Goal: Information Seeking & Learning: Learn about a topic

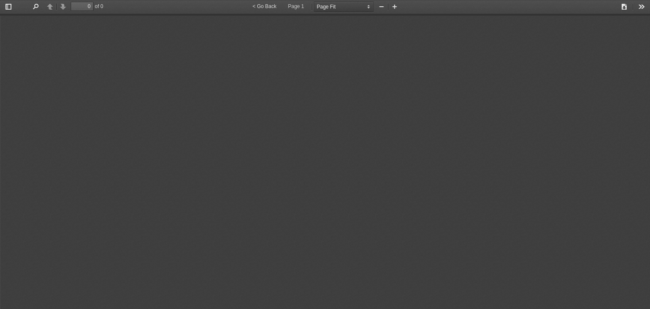
select select "page-fit"
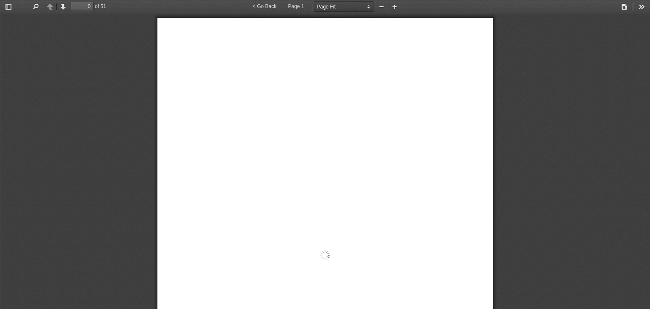
type input "1"
select select "custom"
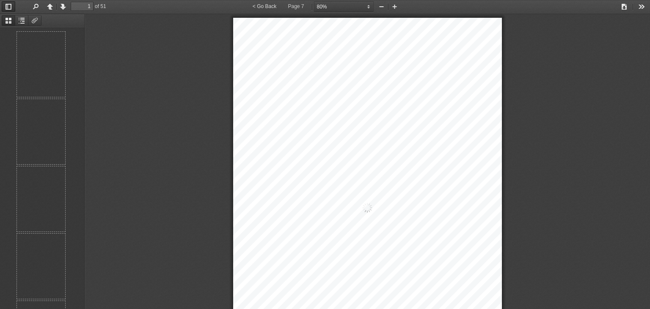
type input "7"
select select "custom"
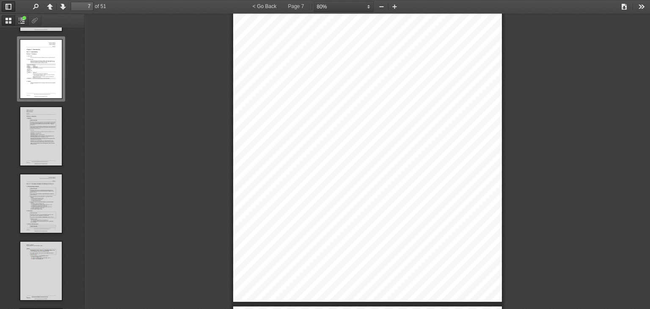
scroll to position [2191, 0]
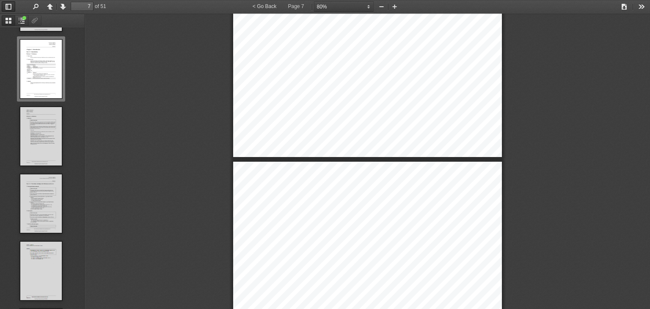
type input "8"
select select "custom"
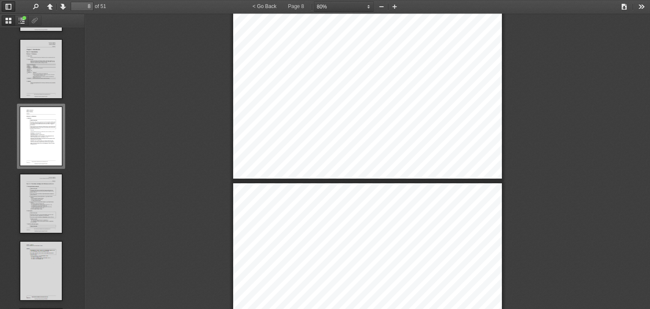
type input "9"
select select "custom"
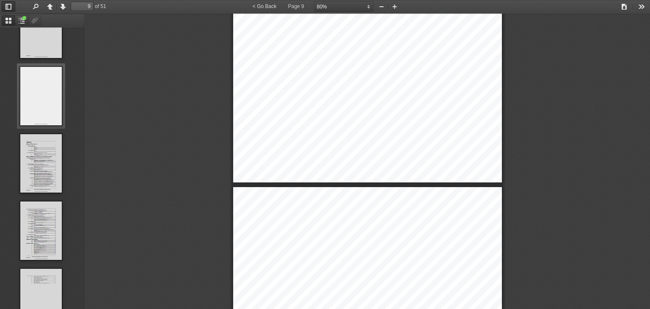
scroll to position [0, 0]
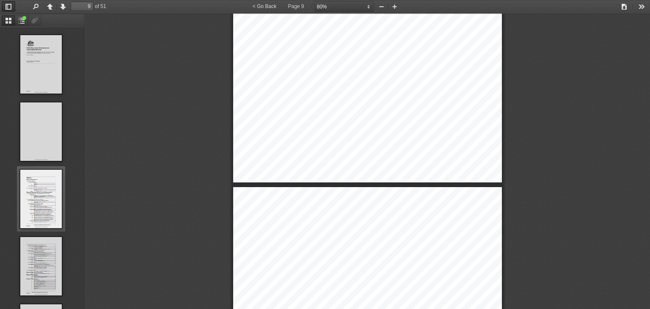
click at [51, 217] on img "Thumbnail of Page 3" at bounding box center [41, 198] width 42 height 59
type input "3"
select select "custom"
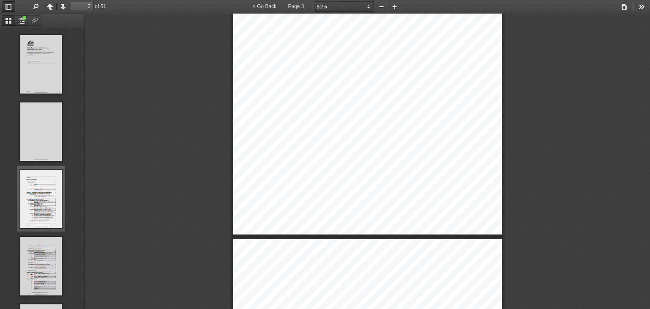
scroll to position [942, 0]
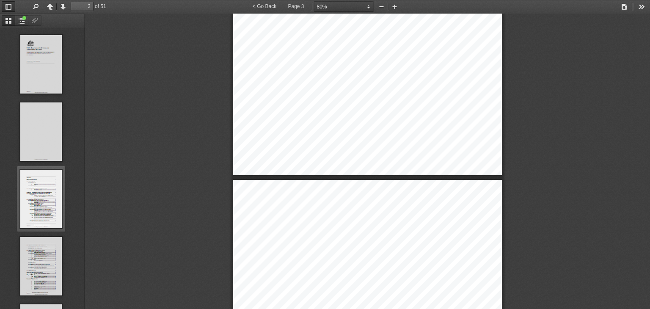
type input "4"
select select "custom"
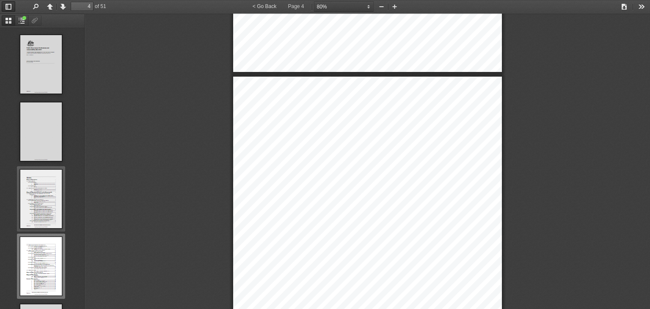
type input "3"
select select "custom"
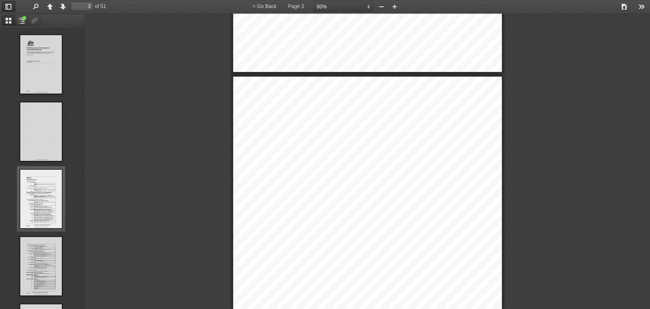
scroll to position [984, 0]
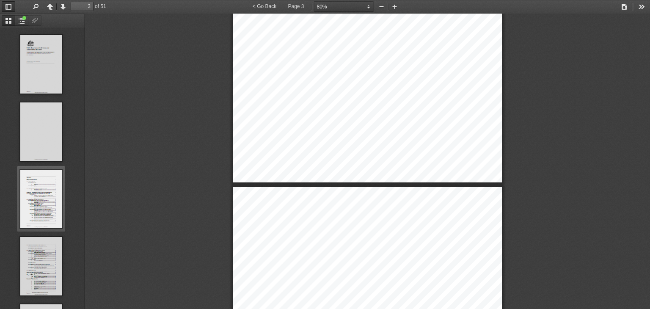
type input "4"
select select "custom"
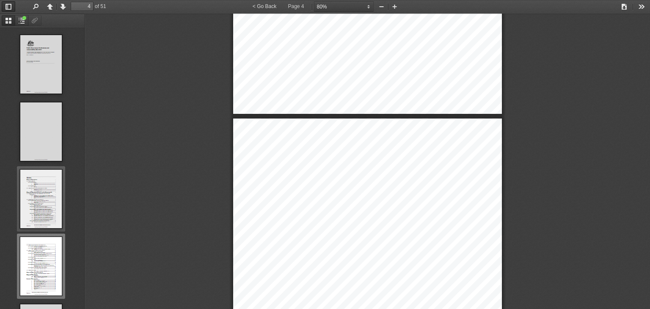
type input "3"
select select "custom"
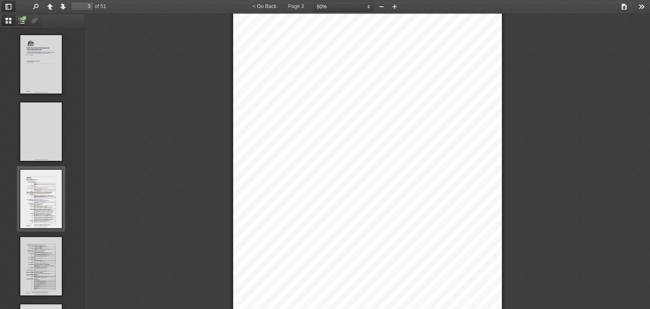
type input "4"
select select "custom"
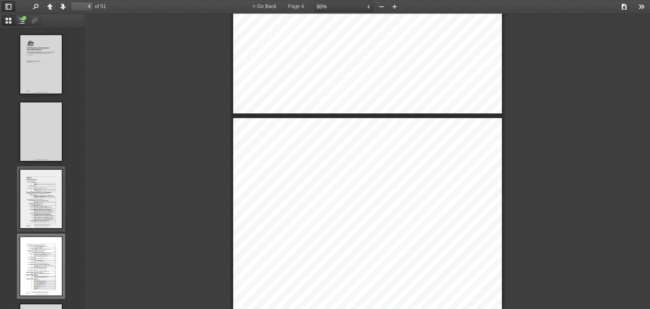
type input "3"
select select "custom"
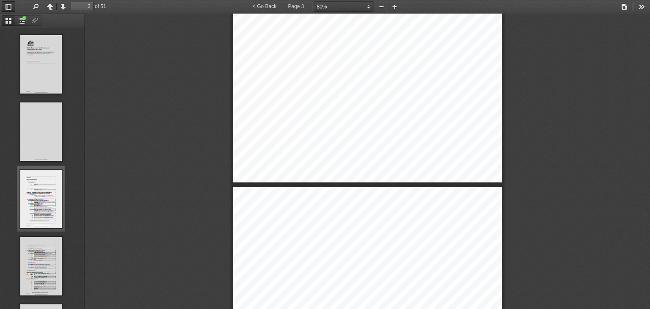
scroll to position [857, 0]
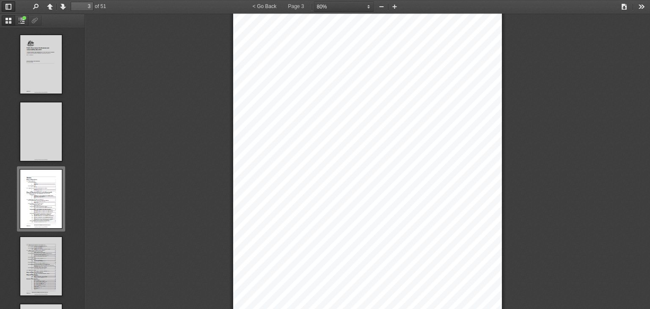
click at [364, 147] on span "Officials’ duty to disclose interests" at bounding box center [345, 146] width 72 height 5
click at [456, 145] on span "10" at bounding box center [458, 147] width 4 height 4
type input "4"
select select "custom"
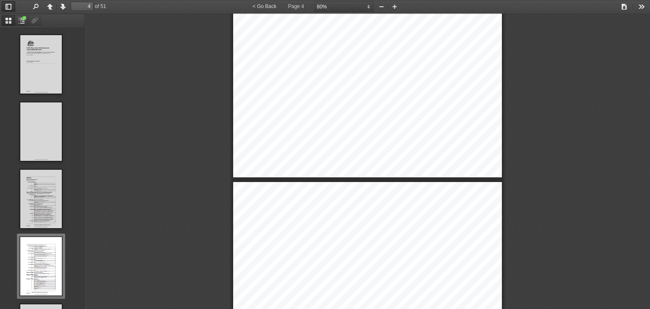
type input "5"
select select "custom"
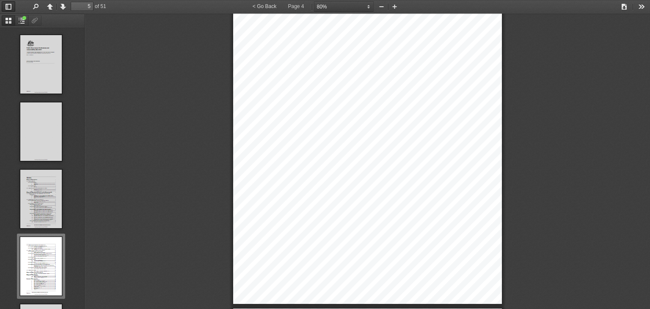
scroll to position [265, 0]
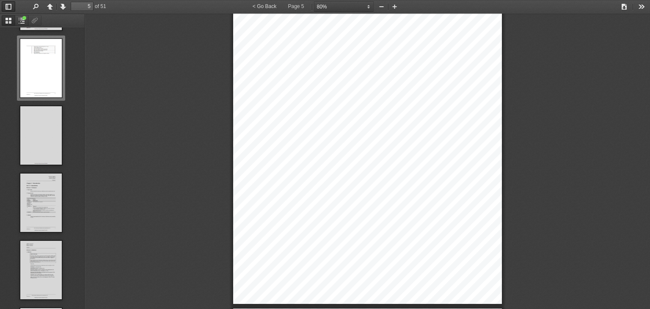
type input "6"
select select "custom"
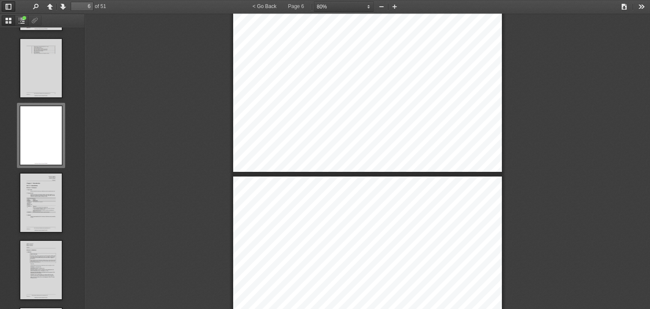
type input "7"
select select "custom"
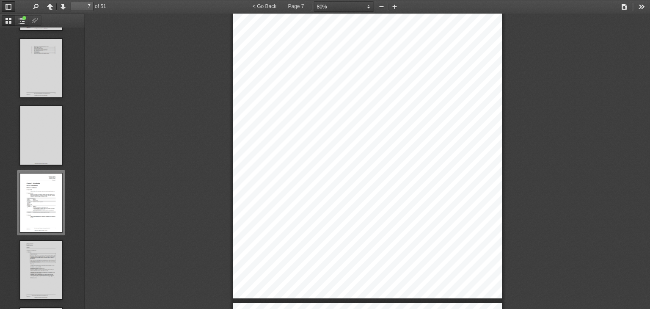
type input "8"
select select "custom"
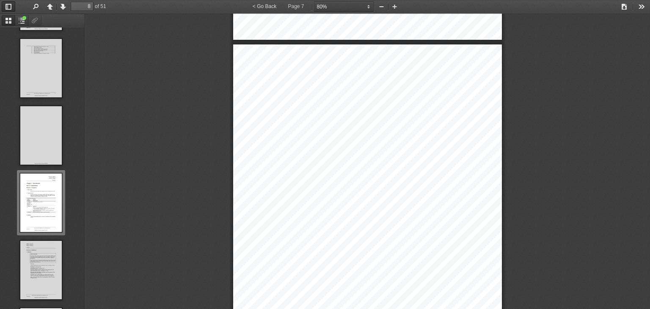
scroll to position [467, 0]
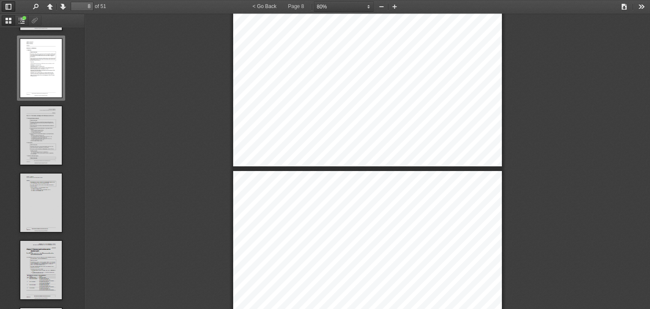
type input "9"
select select "custom"
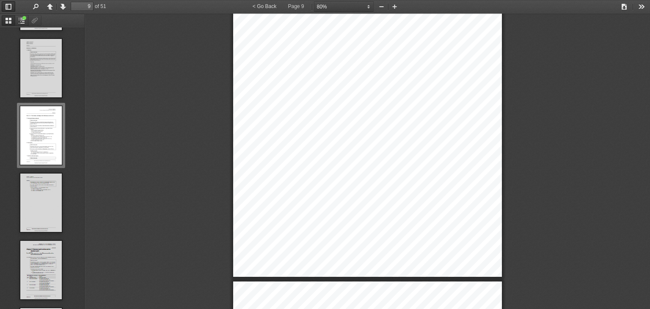
type input "10"
select select "custom"
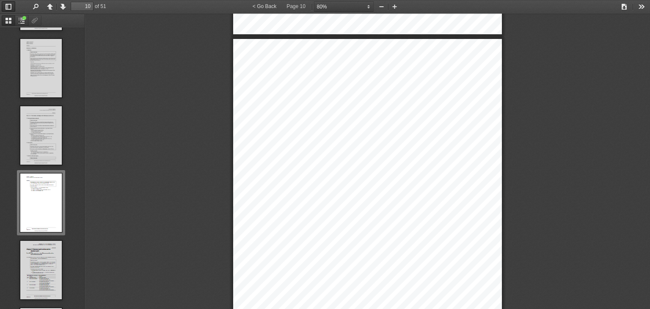
scroll to position [3710, 0]
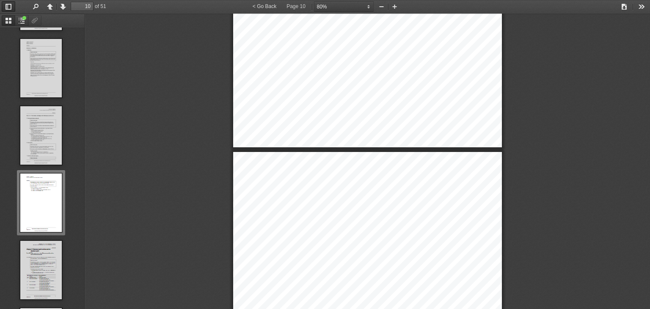
type input "11"
select select "custom"
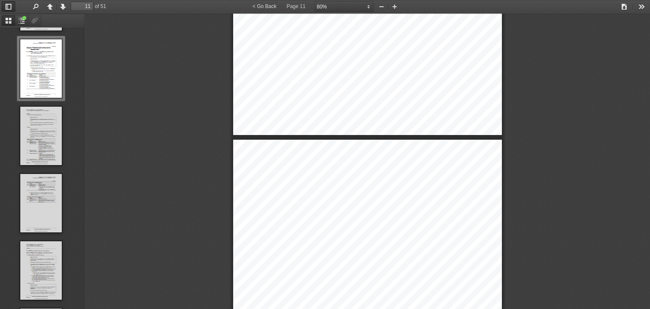
type input "12"
select select "custom"
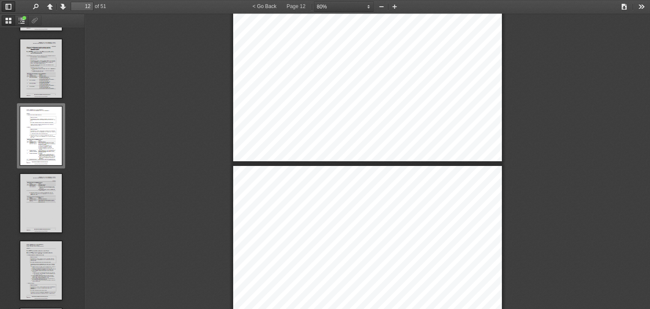
type input "13"
select select "custom"
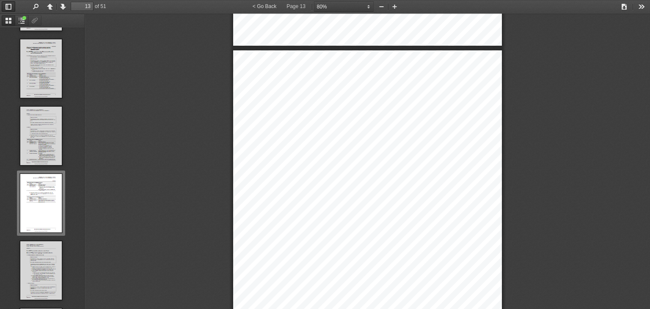
scroll to position [4961, 0]
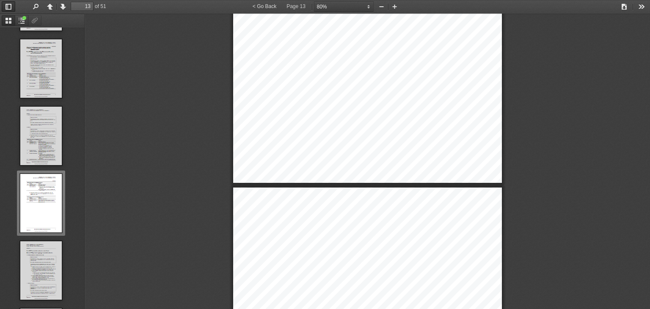
type input "14"
select select "custom"
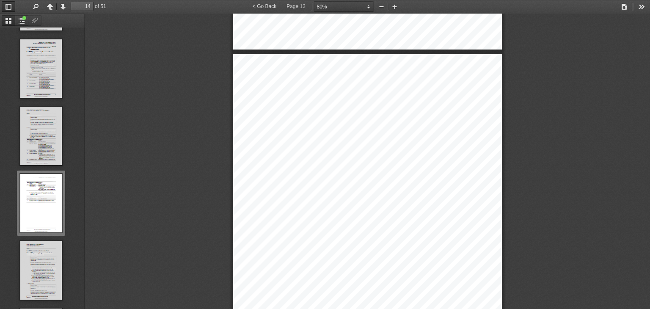
scroll to position [870, 0]
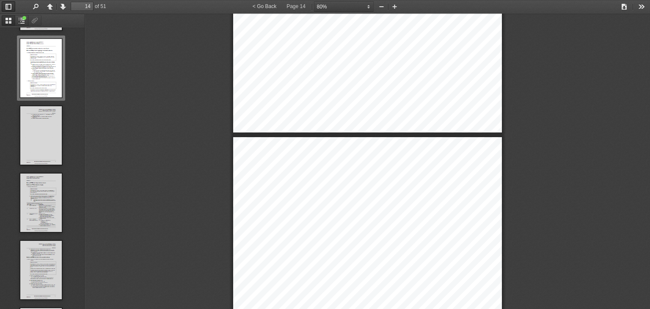
type input "15"
select select "custom"
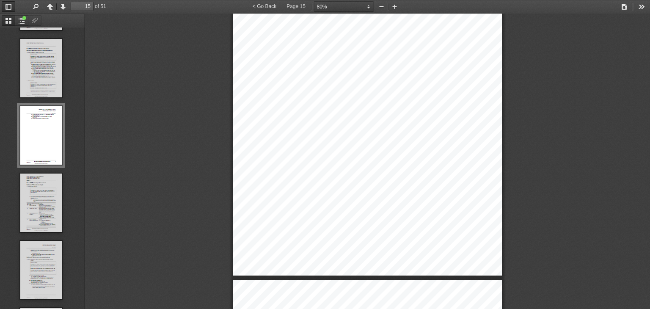
type input "16"
select select "custom"
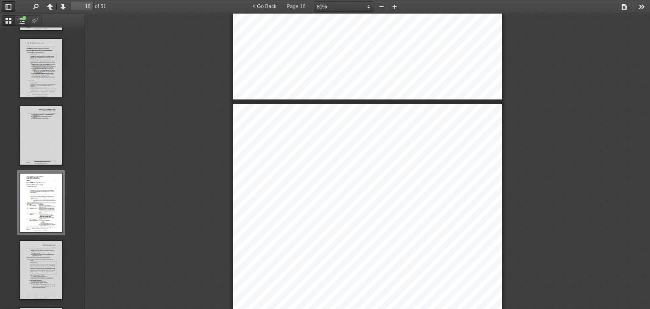
scroll to position [6018, 0]
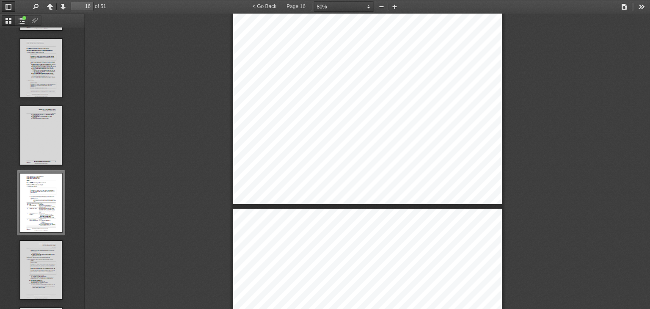
type input "17"
select select "custom"
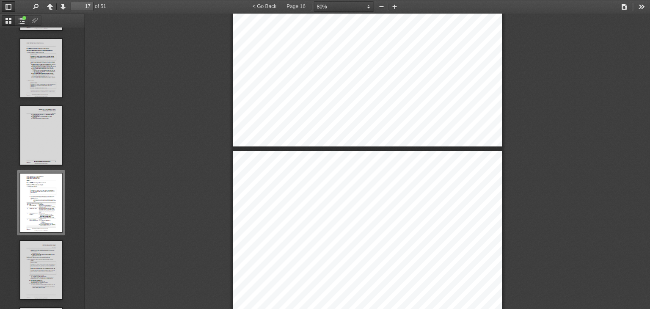
scroll to position [1072, 0]
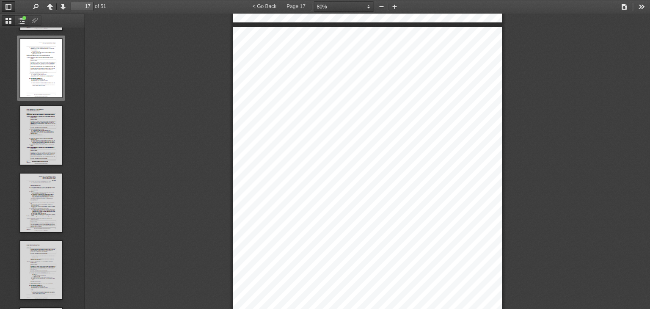
type input "18"
select select "custom"
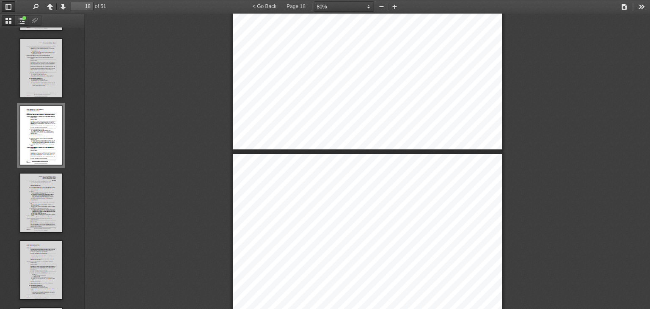
type input "17"
select select "custom"
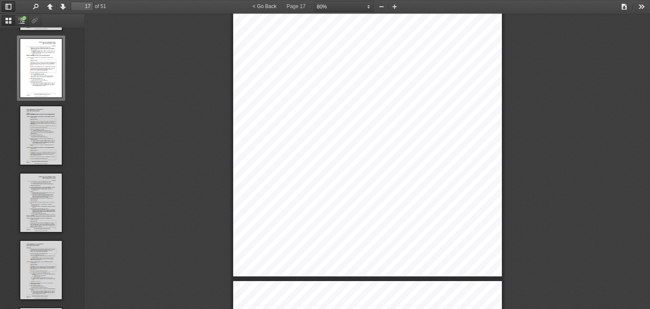
scroll to position [6000, 0]
type input "16"
select select "custom"
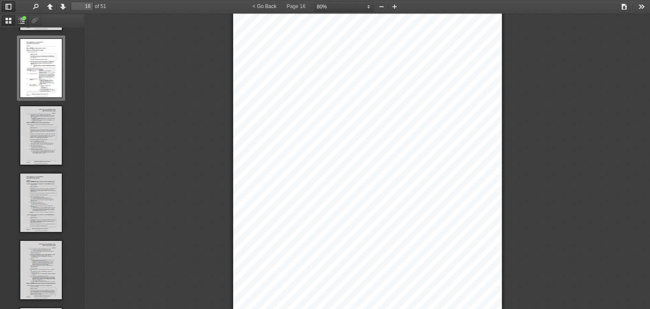
scroll to position [5806, 0]
drag, startPoint x: 274, startPoint y: 58, endPoint x: 338, endPoint y: 54, distance: 63.9
click at [338, 54] on div "Chapter 2 Commonwealth entities and the C ommonwealth Part 2 - 2 Accountable au…" at bounding box center [367, 167] width 269 height 380
click at [342, 49] on div "Chapter 2 Commonwealth entities and the C ommonwealth Part 2 - 2 Accountable au…" at bounding box center [367, 167] width 269 height 380
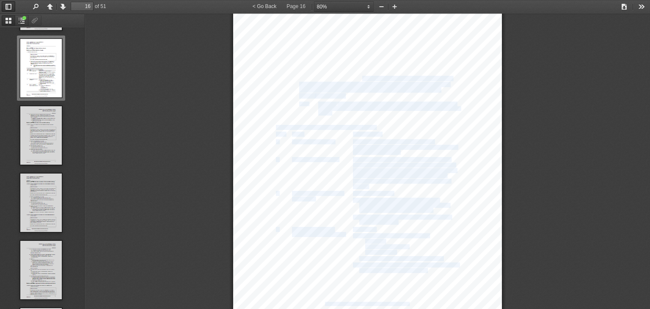
drag, startPoint x: 359, startPoint y: 75, endPoint x: 347, endPoint y: 99, distance: 26.5
click at [350, 93] on div "Chapter 2 Commonwealth entities and the C ommonwealth Part 2 - 2 Accountable au…" at bounding box center [367, 125] width 269 height 380
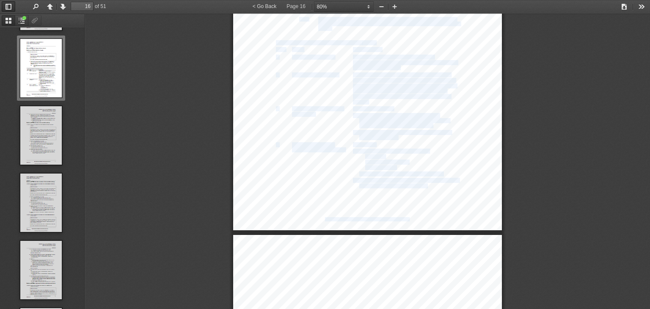
click at [369, 79] on span "insure, the official against liabilities the official incurs as" at bounding box center [404, 80] width 102 height 5
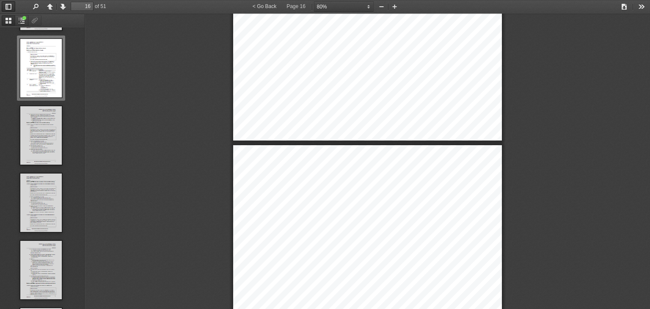
type input "17"
select select "custom"
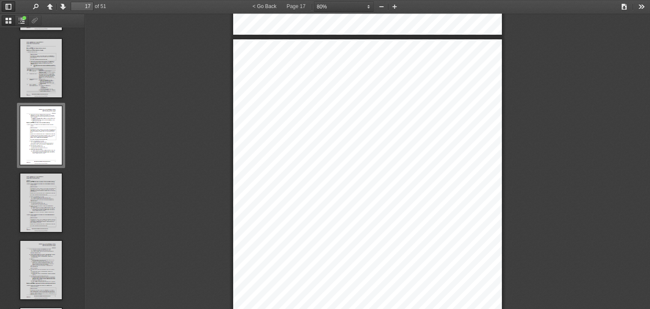
scroll to position [6145, 0]
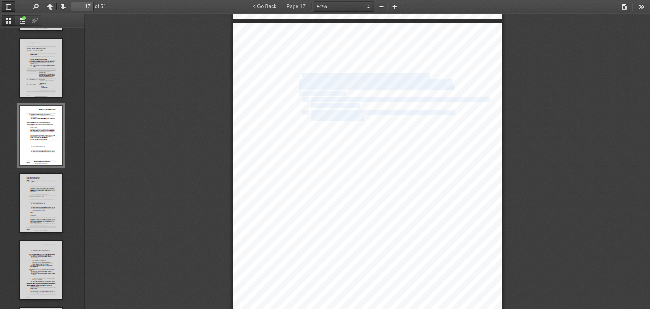
drag, startPoint x: 298, startPoint y: 73, endPoint x: 361, endPoint y: 117, distance: 76.5
click at [361, 117] on div "Co mmonwealth entities and the Commonwealth Chapter 2 Accountable authorities a…" at bounding box center [367, 213] width 269 height 380
click at [360, 110] on span "ntitlement to enter land, and use or occupy that land," at bounding box center [401, 112] width 104 height 5
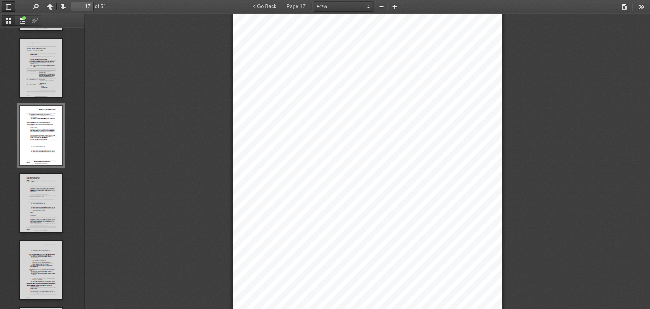
scroll to position [6187, 0]
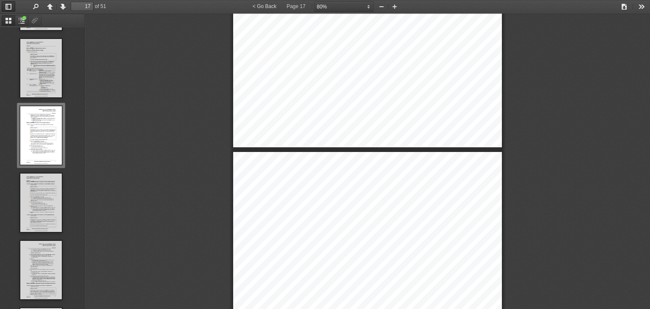
type input "16"
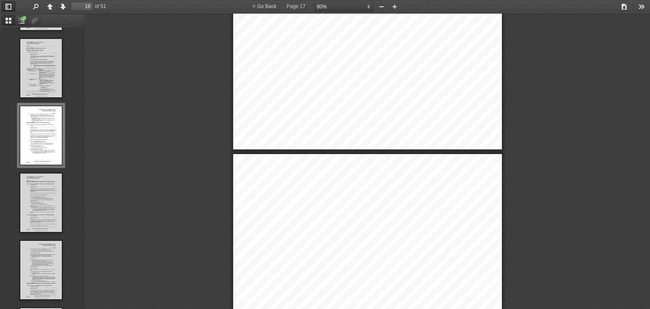
select select "custom"
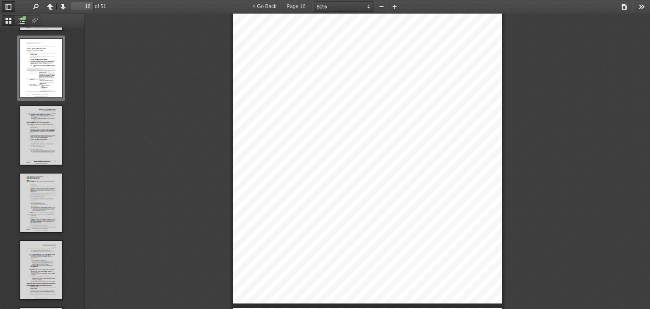
scroll to position [5806, 0]
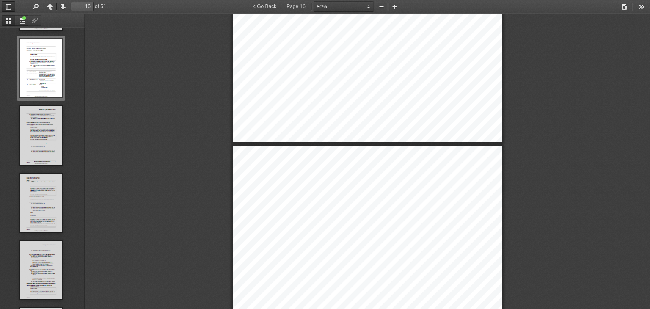
type input "15"
select select "custom"
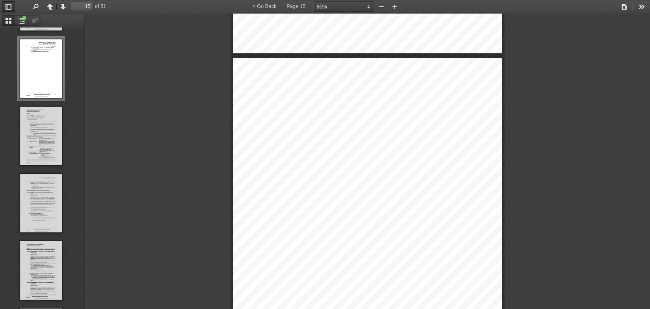
scroll to position [5165, 0]
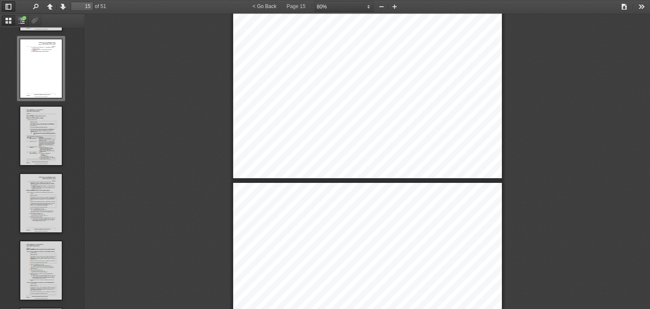
type input "14"
select select "custom"
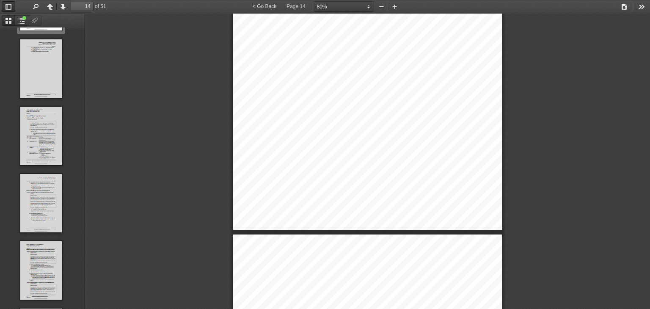
scroll to position [5003, 0]
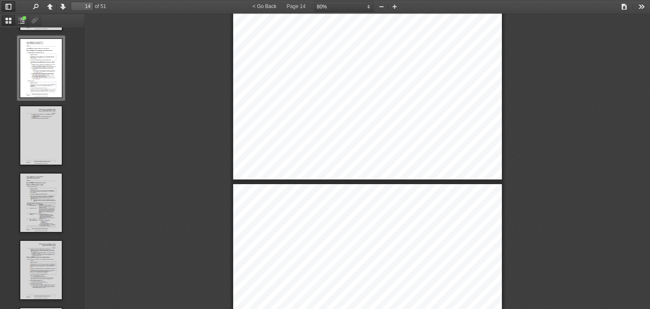
type input "15"
select select "custom"
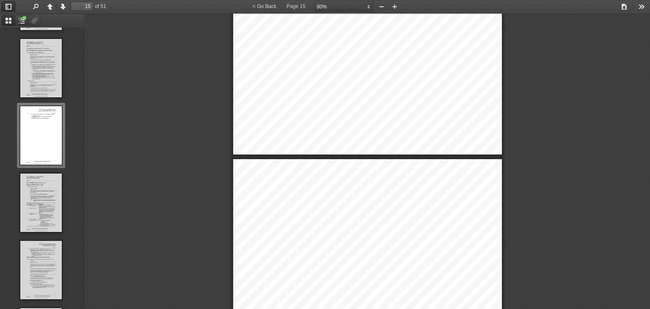
type input "16"
select select "custom"
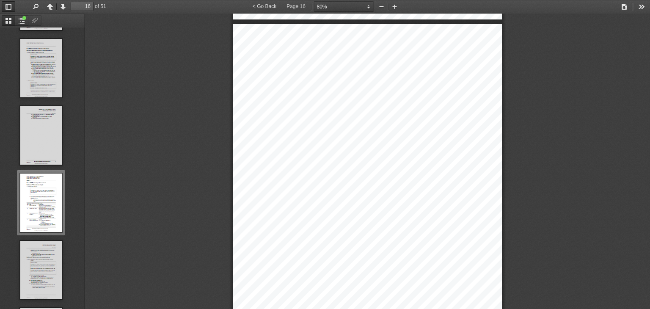
scroll to position [5764, 0]
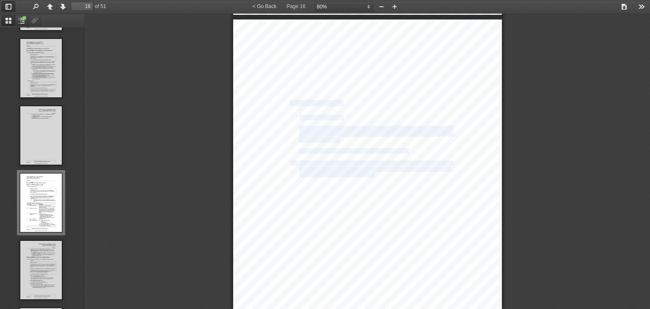
drag, startPoint x: 284, startPoint y: 101, endPoint x: 372, endPoint y: 171, distance: 111.9
click at [372, 171] on div "Chapter 2 Commonwealth entities and the C ommonwealth Part 2 - 2 Accountable au…" at bounding box center [367, 209] width 269 height 380
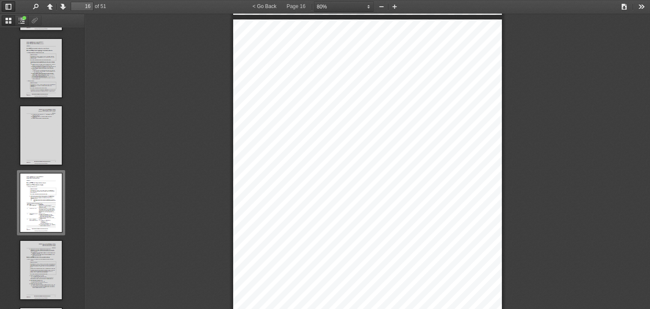
click at [363, 183] on div "Chapter 2 Commonwealth entities and the C ommonwealth Part 2 - 2 Accountable au…" at bounding box center [367, 209] width 269 height 380
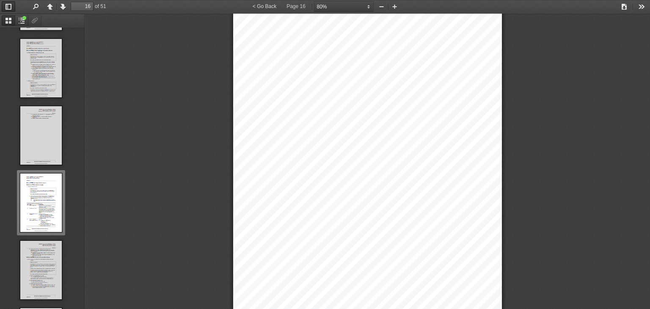
scroll to position [5849, 0]
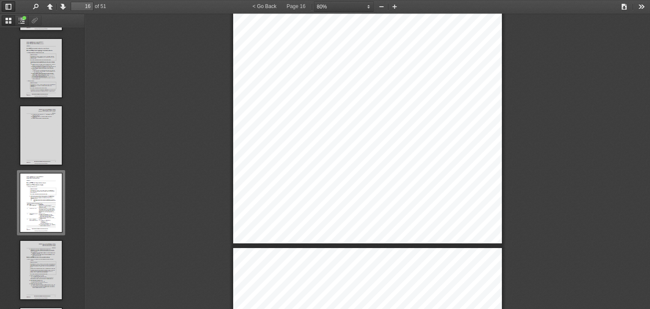
type input "17"
select select "custom"
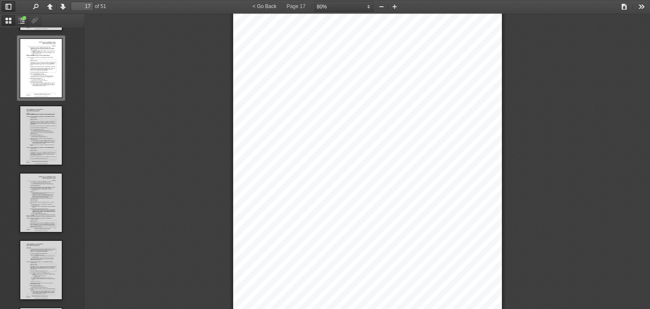
scroll to position [6187, 0]
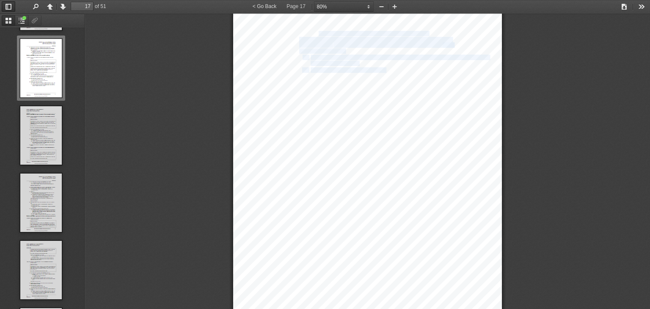
drag, startPoint x: 315, startPoint y: 32, endPoint x: 382, endPoint y: 67, distance: 75.7
click at [382, 67] on div "Co mmonwealth entities and the Commonwealth Chapter 2 Accountable authorities a…" at bounding box center [367, 171] width 269 height 380
click at [381, 68] on span "ntitlement to enter land, and use or occupy that land," at bounding box center [401, 70] width 104 height 5
drag, startPoint x: 303, startPoint y: 52, endPoint x: 395, endPoint y: 56, distance: 92.2
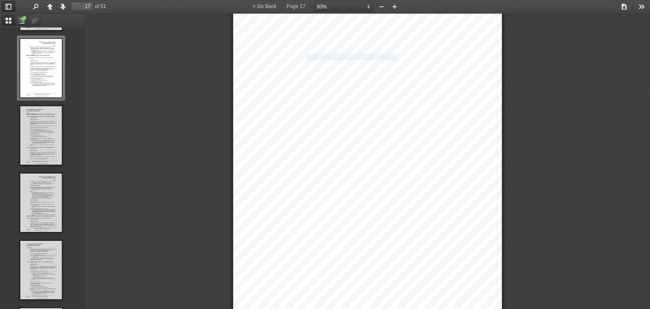
click at [395, 55] on div "Co mmonwealth entities and the Commonwealth Chapter 2 Accountable authorities a…" at bounding box center [367, 129] width 269 height 380
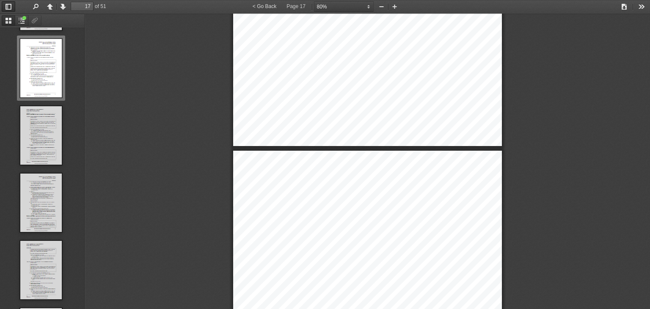
type input "18"
select select "custom"
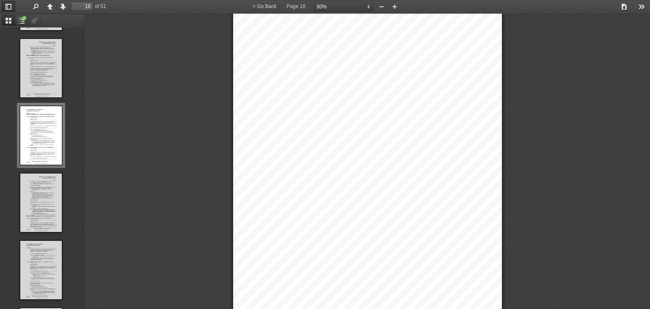
click at [346, 138] on span "is a member of the accountable authority of the entity; and" at bounding box center [368, 140] width 116 height 5
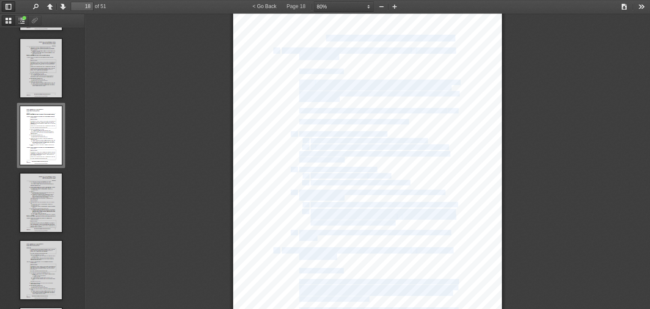
drag, startPoint x: 321, startPoint y: 36, endPoint x: 393, endPoint y: 51, distance: 73.0
click at [393, 51] on div "Chapter 2 Commonwealth entities and the Commonwealth Part 2 - 2 Accountable aut…" at bounding box center [367, 175] width 269 height 380
click at [365, 63] on div "Chapter 2 Commonwealth entities and the Commonwealth Part 2 - 2 Accountable aut…" at bounding box center [367, 175] width 269 height 380
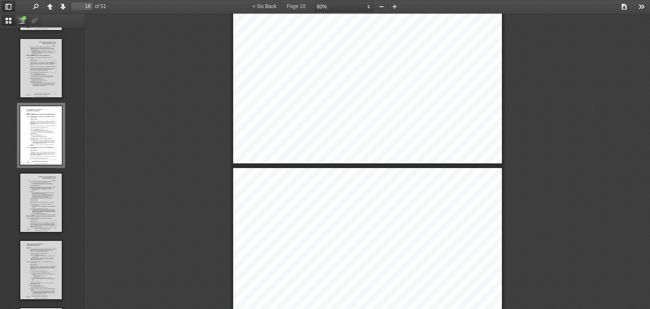
type input "19"
select select "custom"
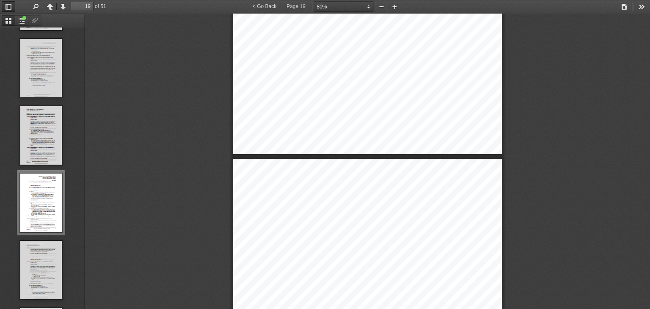
scroll to position [6779, 0]
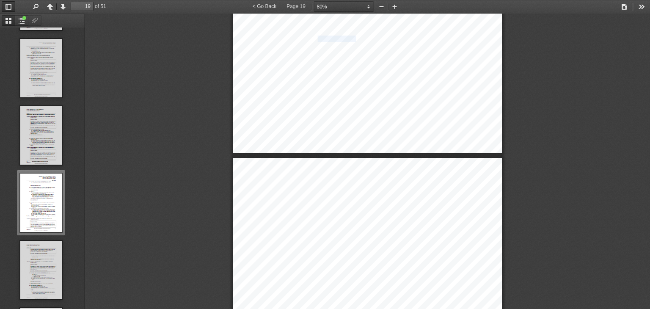
drag, startPoint x: 315, startPoint y: 38, endPoint x: 352, endPoint y: 35, distance: 36.9
click at [352, 36] on span "Officials who are members of the accountable authority" at bounding box center [346, 38] width 129 height 5
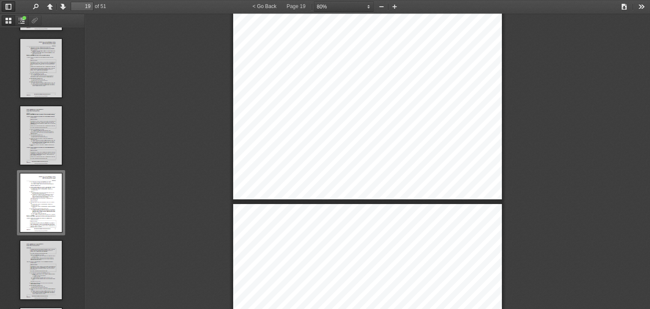
type input "20"
select select "custom"
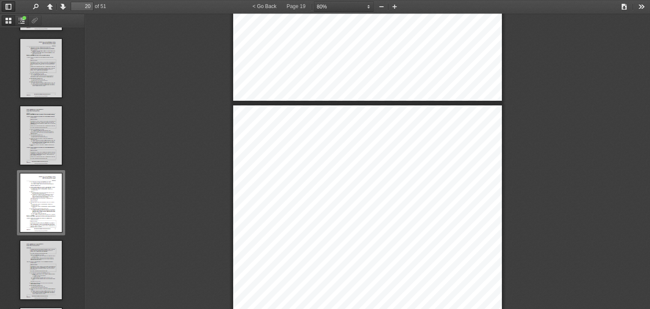
scroll to position [1274, 0]
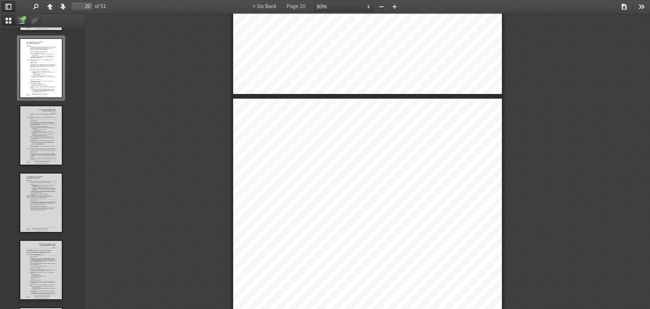
type input "19"
select select "custom"
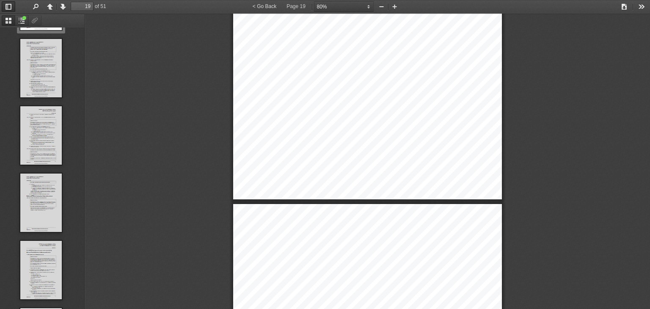
scroll to position [1206, 0]
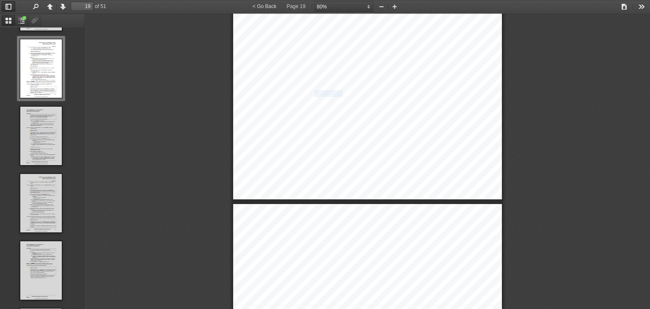
drag, startPoint x: 310, startPoint y: 92, endPoint x: 369, endPoint y: 93, distance: 59.6
click at [369, 92] on div "Commonwealth entities and the Commonwealth Chapter 2 Accountable authorities an…" at bounding box center [367, 9] width 269 height 380
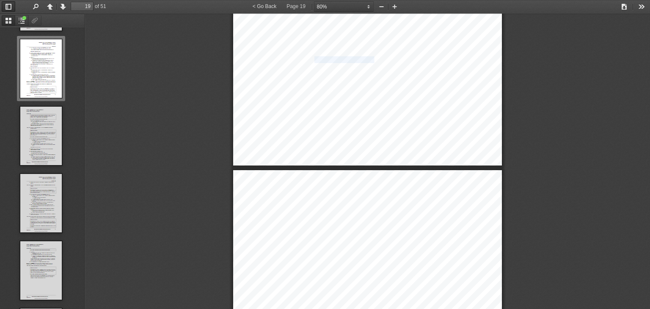
type input "20"
select select "custom"
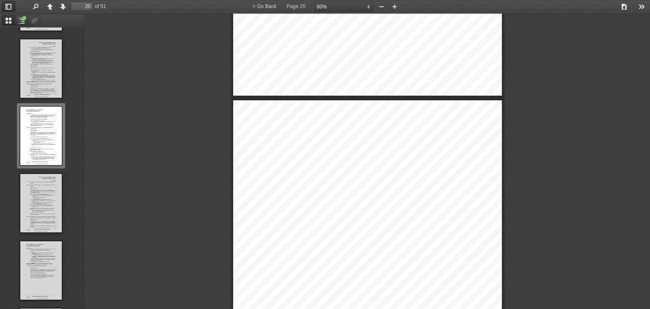
scroll to position [7202, 0]
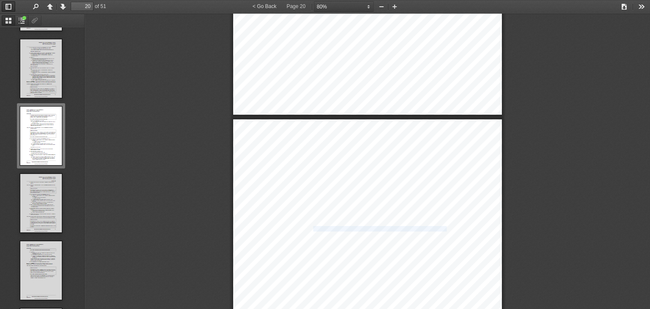
drag, startPoint x: 311, startPoint y: 224, endPoint x: 442, endPoint y: 225, distance: 131.5
click at [442, 226] on span "has a material personal interest that relates to the affairs of the entity;" at bounding box center [378, 228] width 137 height 5
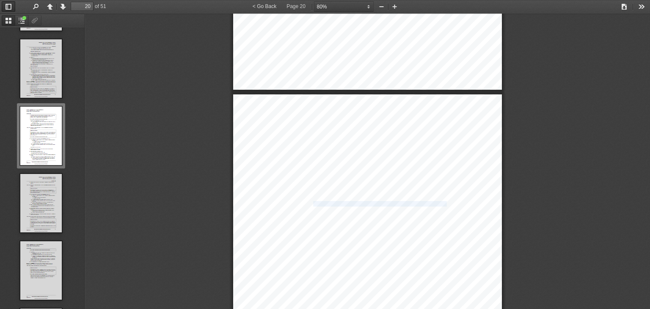
scroll to position [7244, 0]
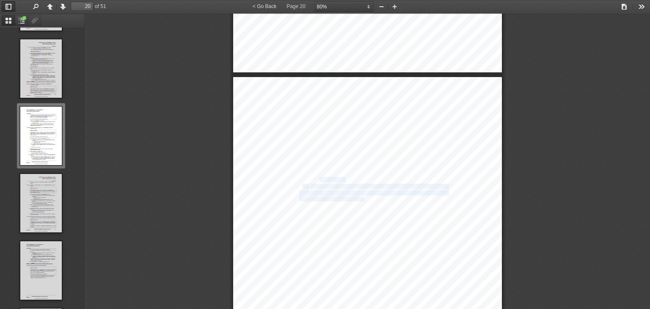
drag, startPoint x: 361, startPoint y: 195, endPoint x: 315, endPoint y: 174, distance: 49.9
click at [315, 174] on div "Chapter 2 Commonwealth entities and the Commonwealth Part 2 - 2 Accountable aut…" at bounding box center [367, 267] width 269 height 380
click at [300, 190] on span "must disclose that interest in accordance with any instructions given by the" at bounding box center [373, 192] width 148 height 5
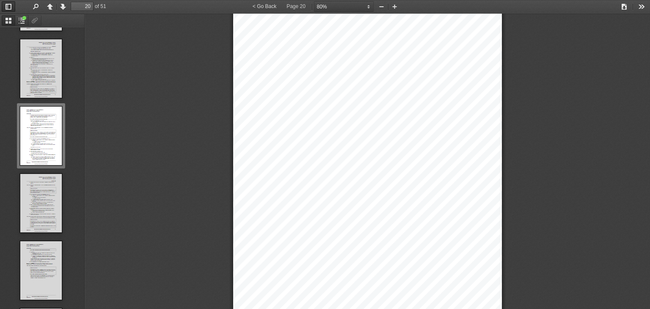
scroll to position [7371, 0]
drag, startPoint x: 284, startPoint y: 82, endPoint x: 329, endPoint y: 87, distance: 45.5
click at [329, 87] on div "Chapter 2 Commonwealth entities and the Commonwealth Part 2 - 2 Accountable aut…" at bounding box center [367, 140] width 269 height 380
click at [335, 88] on div "Chapter 2 Commonwealth entities and the Commonwealth Part 2 - 2 Accountable aut…" at bounding box center [367, 140] width 269 height 380
drag, startPoint x: 334, startPoint y: 85, endPoint x: 299, endPoint y: 78, distance: 35.3
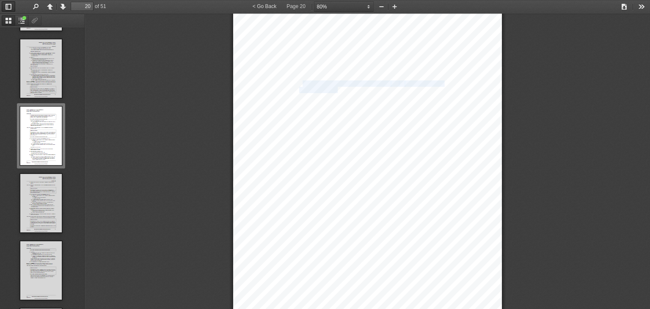
click at [299, 78] on div "Chapter 2 Commonwealth entities and the Commonwealth Part 2 - 2 Accountable aut…" at bounding box center [367, 140] width 269 height 380
click at [299, 81] on span "Certain officials appointed under a law to a b" at bounding box center [337, 83] width 104 height 5
drag, startPoint x: 284, startPoint y: 80, endPoint x: 334, endPoint y: 85, distance: 50.6
click at [334, 85] on div "Chapter 2 Commonwealth entities and the Commonwealth Part 2 - 2 Accountable aut…" at bounding box center [367, 140] width 269 height 380
click at [334, 88] on span "disclose interests" at bounding box center [318, 90] width 38 height 5
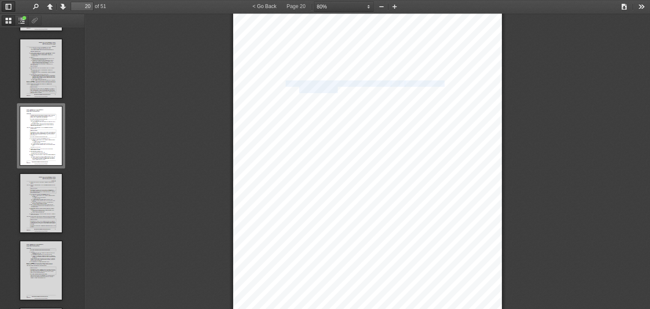
drag, startPoint x: 334, startPoint y: 88, endPoint x: 282, endPoint y: 77, distance: 52.7
click at [282, 77] on div "Chapter 2 Commonwealth entities and the Commonwealth Part 2 - 2 Accountable aut…" at bounding box center [367, 140] width 269 height 380
click at [285, 81] on span "Certain officials appointed under a law to a b" at bounding box center [337, 83] width 104 height 5
drag, startPoint x: 282, startPoint y: 81, endPoint x: 327, endPoint y: 84, distance: 45.8
click at [327, 84] on div "Chapter 2 Commonwealth entities and the Commonwealth Part 2 - 2 Accountable aut…" at bounding box center [367, 140] width 269 height 380
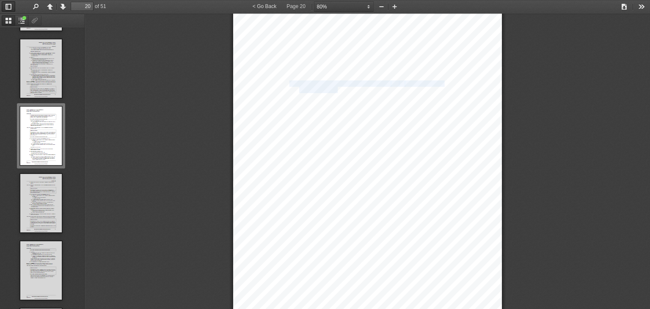
drag, startPoint x: 333, startPoint y: 87, endPoint x: 285, endPoint y: 80, distance: 49.1
click at [285, 80] on div "Chapter 2 Commonwealth entities and the Commonwealth Part 2 - 2 Accountable aut…" at bounding box center [367, 140] width 269 height 380
click at [285, 81] on span "Certain officials appointed under a law to a b" at bounding box center [337, 83] width 104 height 5
drag, startPoint x: 281, startPoint y: 80, endPoint x: 288, endPoint y: 84, distance: 8.3
click at [288, 84] on div "Chapter 2 Commonwealth entities and the Commonwealth Part 2 - 2 Accountable aut…" at bounding box center [367, 140] width 269 height 380
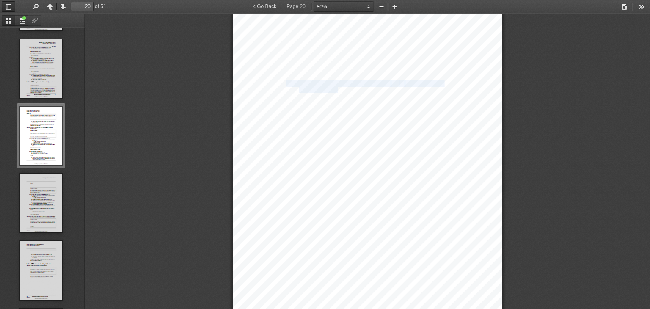
drag, startPoint x: 283, startPoint y: 81, endPoint x: 334, endPoint y: 87, distance: 51.5
click at [334, 87] on div "Chapter 2 Commonwealth entities and the Commonwealth Part 2 - 2 Accountable aut…" at bounding box center [367, 140] width 269 height 380
click at [338, 88] on div "Chapter 2 Commonwealth entities and the Commonwealth Part 2 - 2 Accountable aut…" at bounding box center [367, 140] width 269 height 380
drag, startPoint x: 271, startPoint y: 81, endPoint x: 330, endPoint y: 88, distance: 58.8
click at [330, 88] on div "Chapter 2 Commonwealth entities and the Commonwealth Part 2 - 2 Accountable aut…" at bounding box center [367, 140] width 269 height 380
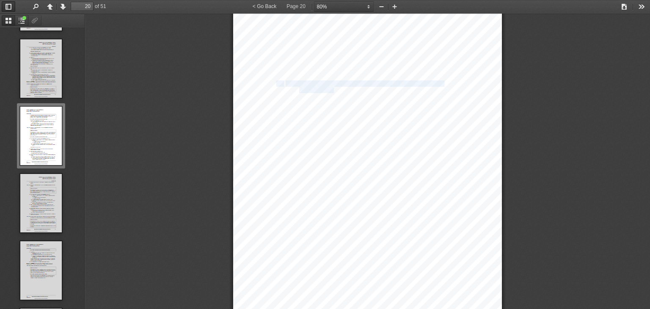
click at [330, 88] on span "disclose interests" at bounding box center [318, 90] width 38 height 5
drag, startPoint x: 334, startPoint y: 88, endPoint x: 283, endPoint y: 80, distance: 51.0
click at [282, 80] on div "Chapter 2 Commonwealth entities and the Commonwealth Part 2 - 2 Accountable aut…" at bounding box center [367, 140] width 269 height 380
click at [389, 86] on div "Chapter 2 Commonwealth entities and the Commonwealth Part 2 - 2 Accountable aut…" at bounding box center [367, 140] width 269 height 380
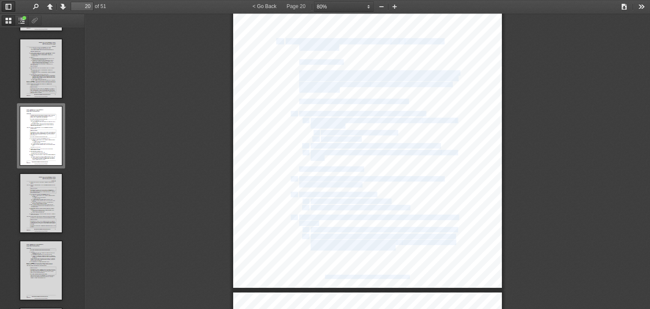
drag, startPoint x: 274, startPoint y: 37, endPoint x: 330, endPoint y: 43, distance: 56.1
click at [331, 47] on div "Chapter 2 Commonwealth entities and the Commonwealth Part 2 - 2 Accountable aut…" at bounding box center [367, 98] width 269 height 380
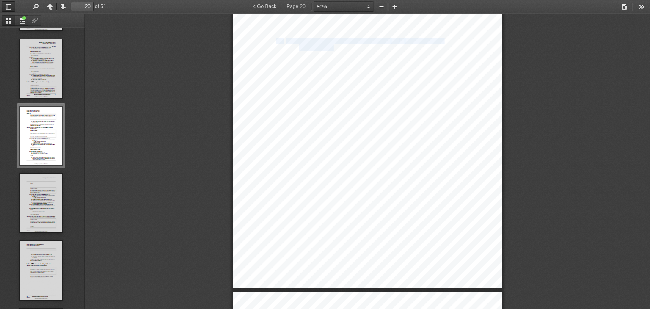
click at [331, 45] on span "disclose interests" at bounding box center [318, 47] width 38 height 5
click at [380, 118] on span "the official is appointed under a law as a member (an" at bounding box center [362, 120] width 105 height 5
click at [335, 39] on span "Certain officials appointed under a law to a b" at bounding box center [337, 41] width 104 height 5
drag, startPoint x: 333, startPoint y: 44, endPoint x: 271, endPoint y: 38, distance: 62.1
click at [271, 38] on div "Chapter 2 Commonwealth entities and the Commonwealth Part 2 - 2 Accountable aut…" at bounding box center [367, 98] width 269 height 380
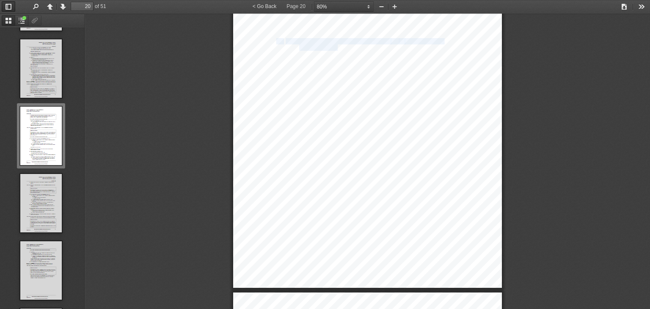
click at [273, 39] on span "16A" at bounding box center [277, 41] width 9 height 5
drag, startPoint x: 289, startPoint y: 38, endPoint x: 326, endPoint y: 45, distance: 37.4
click at [326, 45] on div "Chapter 2 Commonwealth entities and the Commonwealth Part 2 - 2 Accountable aut…" at bounding box center [367, 98] width 269 height 380
click at [326, 46] on span "disclose interests" at bounding box center [318, 47] width 38 height 5
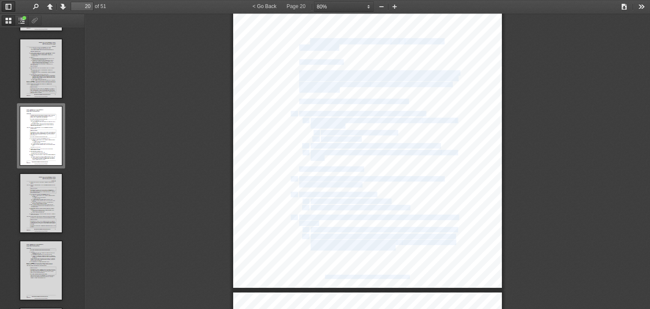
drag, startPoint x: 335, startPoint y: 46, endPoint x: 304, endPoint y: 39, distance: 32.0
click at [304, 39] on div "Chapter 2 Commonwealth entities and the Commonwealth Part 2 - 2 Accountable aut…" at bounding box center [367, 98] width 269 height 380
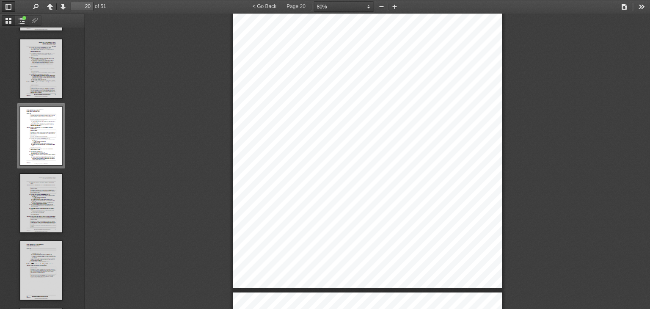
click at [304, 39] on span "Certain officials appointed under a law to a b" at bounding box center [337, 41] width 104 height 5
drag, startPoint x: 340, startPoint y: 123, endPoint x: 338, endPoint y: 118, distance: 4.6
drag, startPoint x: 338, startPoint y: 118, endPoint x: 309, endPoint y: 110, distance: 30.3
click at [309, 111] on span "This section applies to an official of a Commonwealth entity if:" at bounding box center [362, 113] width 126 height 5
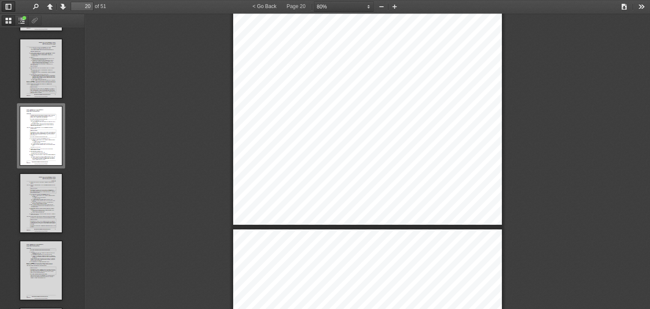
type input "21"
select select "custom"
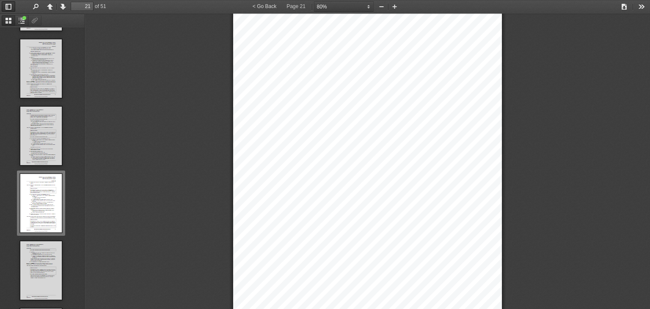
scroll to position [8090, 0]
type input "22"
select select "custom"
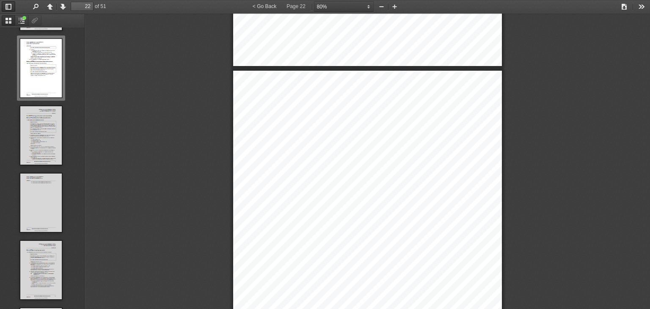
type input "21"
select select "custom"
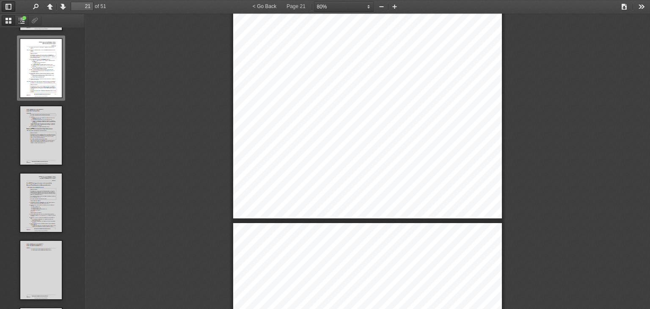
scroll to position [7836, 0]
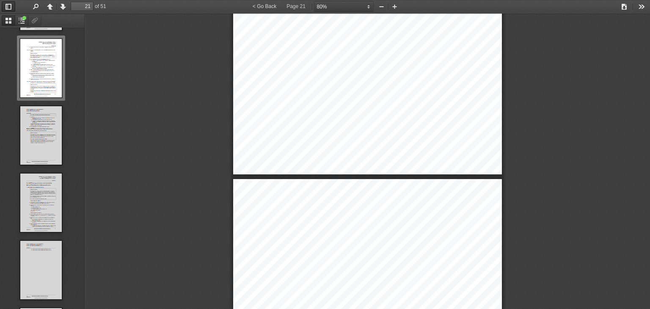
type input "22"
select select "custom"
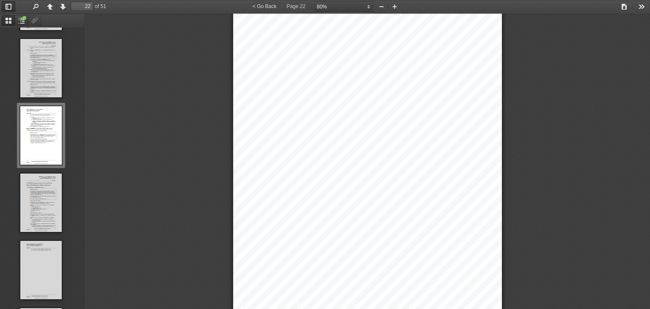
scroll to position [8090, 0]
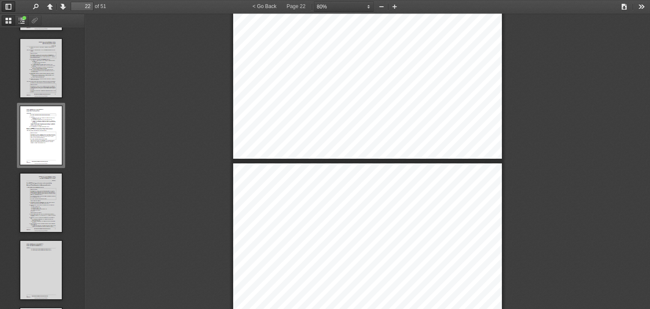
type input "21"
select select "custom"
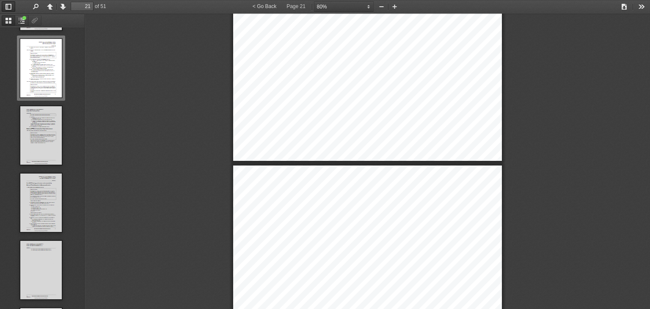
type input "20"
select select "custom"
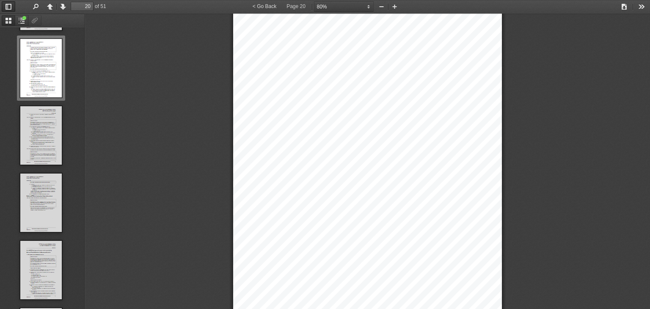
scroll to position [7244, 0]
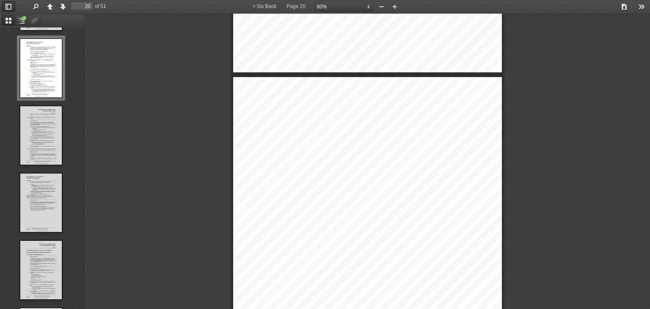
type input "19"
select select "custom"
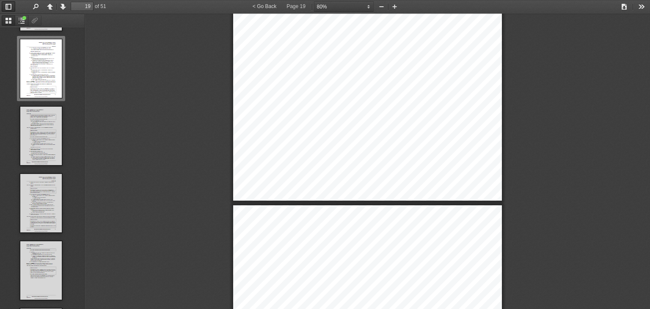
scroll to position [7117, 0]
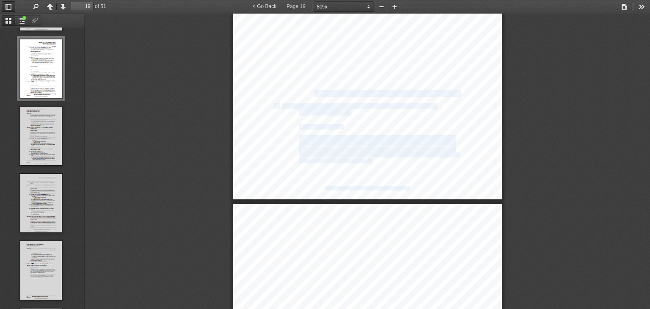
drag, startPoint x: 312, startPoint y: 89, endPoint x: 461, endPoint y: 90, distance: 148.8
click at [461, 90] on div "Commonwealth entities and the Commonwealth Chapter 2 Accountable authorities an…" at bounding box center [367, 9] width 269 height 380
click at [384, 99] on div "Commonwealth entities and the Commonwealth Chapter 2 Accountable authorities an…" at bounding box center [367, 9] width 269 height 380
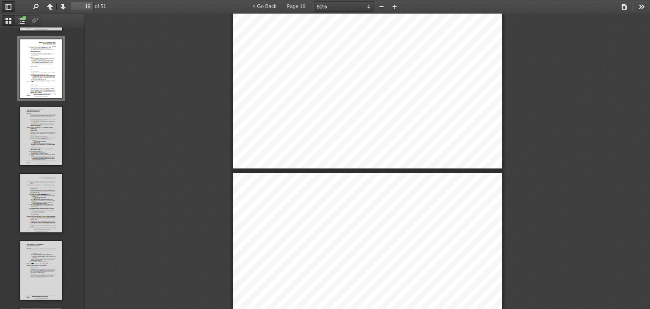
type input "20"
select select "custom"
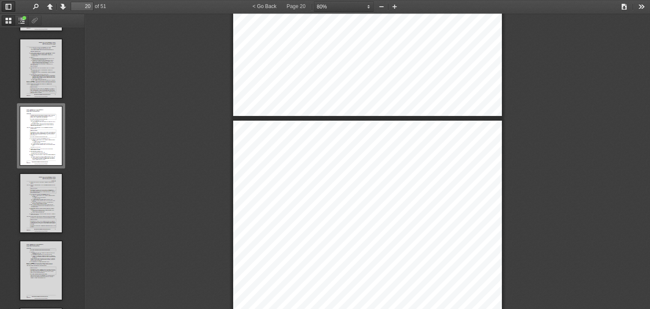
scroll to position [7202, 0]
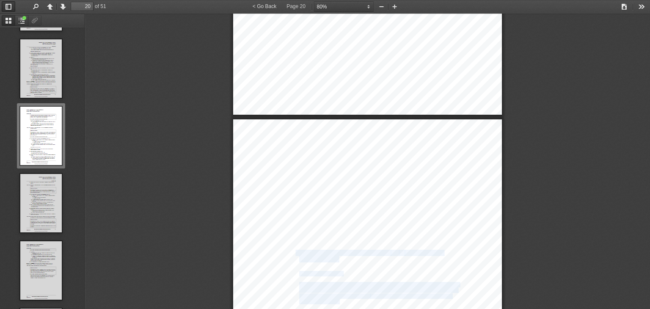
drag, startPoint x: 292, startPoint y: 249, endPoint x: 328, endPoint y: 260, distance: 38.1
click at [328, 260] on div "Chapter 2 Commonwealth entities and the Commonwealth Part 2 - 2 Accountable aut…" at bounding box center [367, 309] width 269 height 380
click at [341, 223] on div "Chapter 2 Commonwealth entities and the Commonwealth Part 2 - 2 Accountable aut…" at bounding box center [367, 309] width 269 height 380
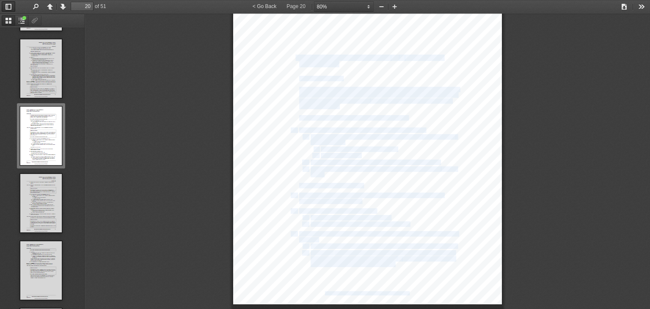
scroll to position [7413, 0]
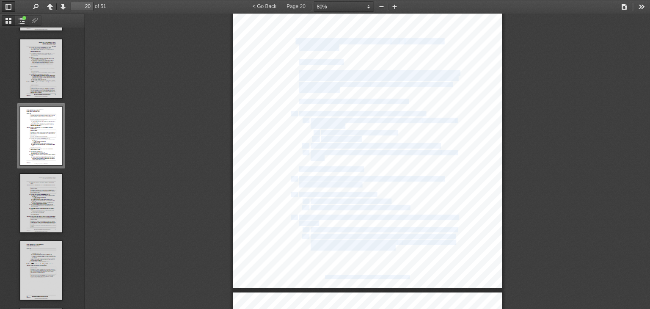
click at [328, 137] on span "the entity itself; and" at bounding box center [341, 139] width 40 height 5
click at [326, 45] on span "disclose interests" at bounding box center [318, 47] width 38 height 5
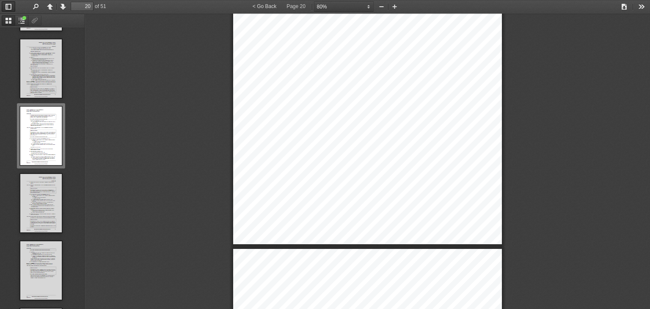
type input "21"
select select "custom"
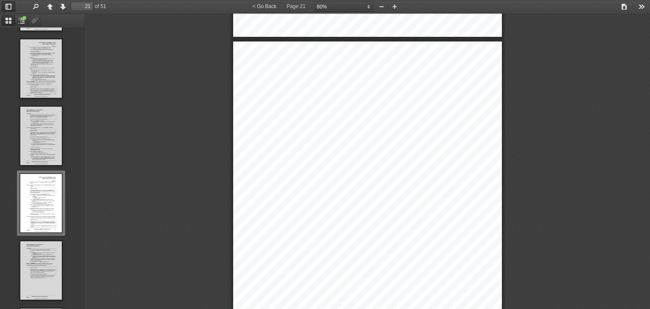
scroll to position [7667, 0]
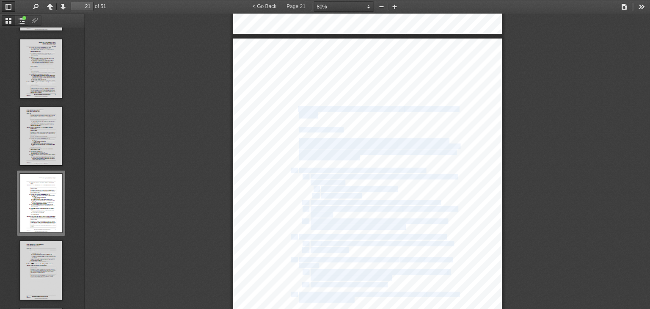
drag, startPoint x: 294, startPoint y: 105, endPoint x: 323, endPoint y: 110, distance: 29.2
click at [323, 110] on div "Commonwealth entities and the Commonwealth Chapter 2 Accountable authorities an…" at bounding box center [367, 228] width 269 height 380
click at [336, 200] on span "all appointed members of the body are officials of the entity; and" at bounding box center [374, 202] width 129 height 5
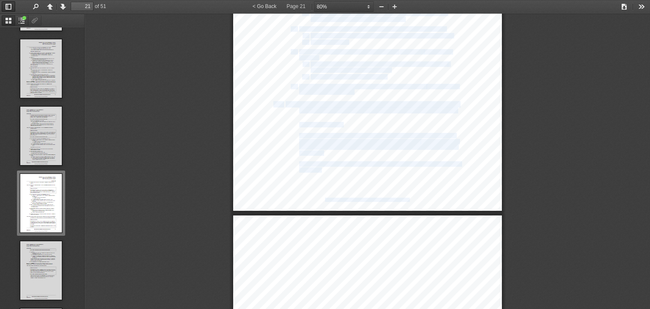
scroll to position [7878, 0]
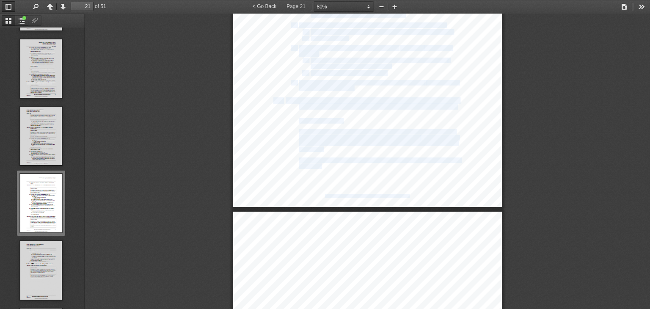
click at [332, 105] on span "of accountable authorities who are also ex officio members of a body" at bounding box center [378, 106] width 158 height 5
click at [323, 98] on span "Application of sections" at bounding box center [311, 100] width 52 height 5
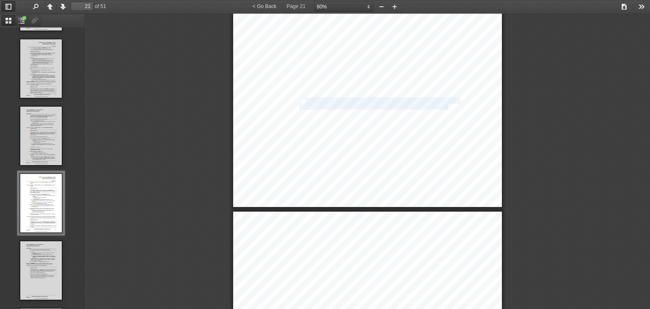
drag, startPoint x: 302, startPoint y: 97, endPoint x: 445, endPoint y: 103, distance: 143.0
click at [445, 103] on div "Commonwealth entities and the Commonwealth Chapter 2 Accountable authorities an…" at bounding box center [367, 17] width 269 height 380
click at [422, 105] on span "of accountable authorities who are also ex officio members of a body" at bounding box center [378, 106] width 158 height 5
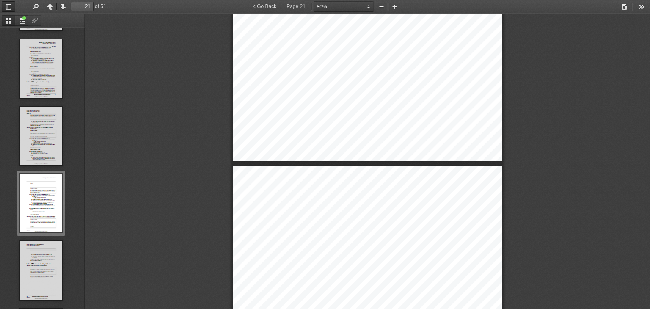
type input "22"
select select "custom"
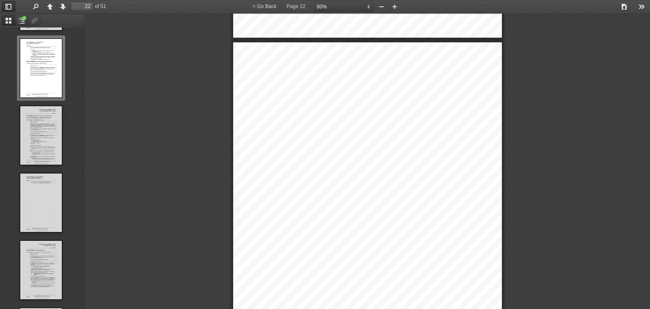
scroll to position [8174, 0]
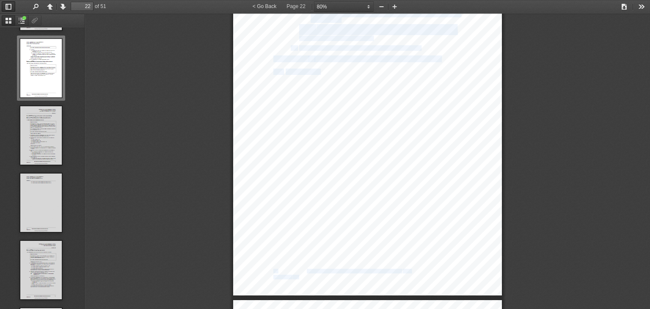
drag, startPoint x: 318, startPoint y: 67, endPoint x: 386, endPoint y: 65, distance: 68.5
click at [386, 65] on div "Chapter 2 Commonwealth entities and the Commonwealth Part 2 - 2 Acco untable au…" at bounding box center [367, 105] width 269 height 380
click at [388, 70] on span "Effect of contravention of duty to disclose interests" at bounding box center [343, 71] width 117 height 5
drag, startPoint x: 395, startPoint y: 68, endPoint x: 306, endPoint y: 60, distance: 89.2
click at [306, 59] on div "Chapter 2 Commonwealth entities and the Commonwealth Part 2 - 2 Acco untable au…" at bounding box center [367, 105] width 269 height 380
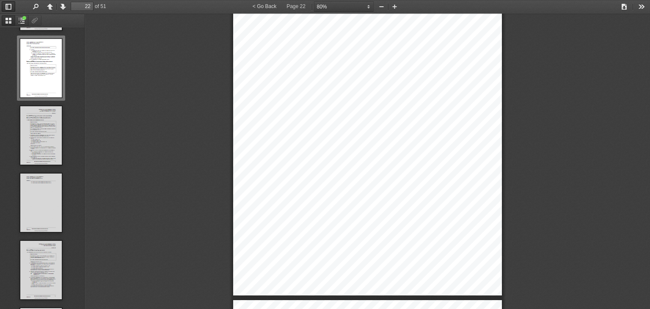
click at [311, 135] on span "A contravention by an official of a Commonwealth entity of section" at bounding box center [366, 137] width 134 height 5
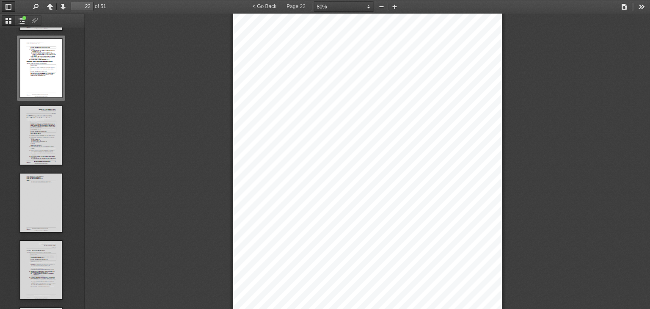
scroll to position [8132, 0]
drag, startPoint x: 377, startPoint y: 176, endPoint x: 443, endPoint y: 176, distance: 65.5
click at [443, 176] on div "Chapter 2 Commonwealth entities and the Commonwealth Part 2 - 2 Acco untable au…" at bounding box center [367, 148] width 269 height 380
click at [443, 178] on span "29 of the" at bounding box center [444, 180] width 18 height 5
drag, startPoint x: 344, startPoint y: 182, endPoint x: 415, endPoint y: 183, distance: 71.0
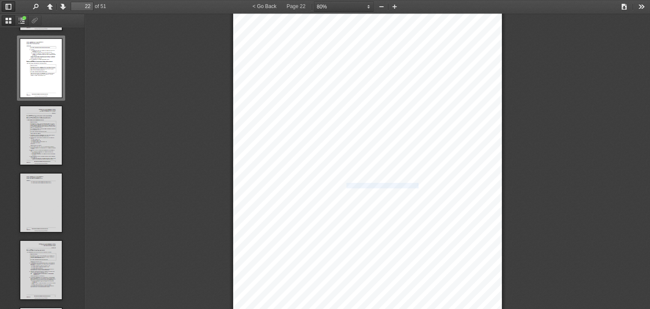
click at [415, 183] on div "Chapter 2 Commonwealth entities and the Commonwealth Part 2 - 2 Acco untable au…" at bounding box center [367, 148] width 269 height 380
click at [417, 183] on span "t, transaction," at bounding box center [430, 185] width 27 height 5
drag, startPoint x: 415, startPoint y: 180, endPoint x: 303, endPoint y: 176, distance: 112.1
click at [303, 176] on div "Chapter 2 Commonwealth entities and the Commonwealth Part 2 - 2 Acco untable au…" at bounding box center [367, 148] width 269 height 380
drag, startPoint x: 334, startPoint y: 186, endPoint x: 385, endPoint y: 188, distance: 50.4
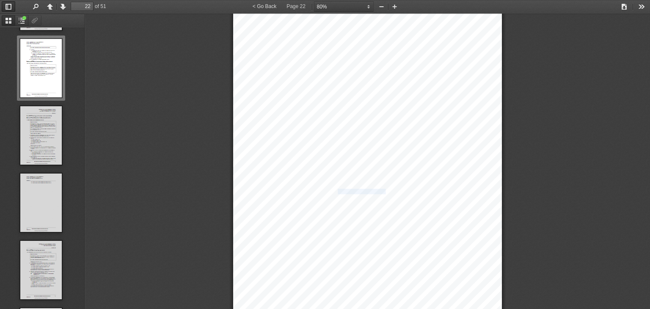
click at [384, 189] on span "agreement, instrument, resolution or other thing." at bounding box center [347, 191] width 96 height 5
click at [392, 188] on div "Chapter 2 Commonwealth entities and the Commonwealth Part 2 - 2 Acco untable au…" at bounding box center [367, 148] width 269 height 380
drag, startPoint x: 392, startPoint y: 189, endPoint x: 296, endPoint y: 175, distance: 96.5
click at [296, 175] on div "Chapter 2 Commonwealth entities and the Commonwealth Part 2 - 2 Acco untable au…" at bounding box center [367, 148] width 269 height 380
click at [299, 178] on span "A contravention by an official of a Commonwealth entity of section" at bounding box center [366, 180] width 134 height 5
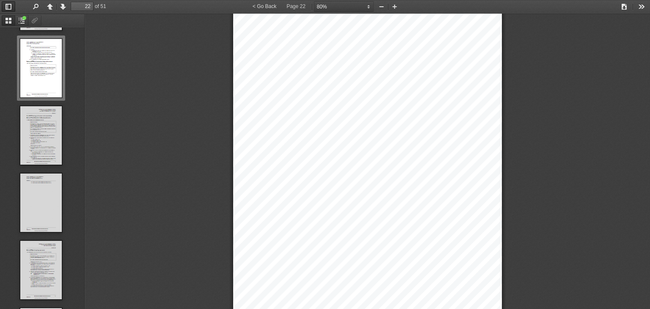
click at [295, 177] on div "Chapter 2 Commonwealth entities and the Commonwealth Part 2 - 2 Acco untable au…" at bounding box center [367, 148] width 269 height 380
drag, startPoint x: 296, startPoint y: 176, endPoint x: 389, endPoint y: 187, distance: 93.6
click at [389, 187] on div "Chapter 2 Commonwealth entities and the Commonwealth Part 2 - 2 Acco untable au…" at bounding box center [367, 148] width 269 height 380
click at [389, 189] on span "agreement, instrument, resolution or other thing." at bounding box center [347, 191] width 96 height 5
drag, startPoint x: 391, startPoint y: 187, endPoint x: 296, endPoint y: 175, distance: 95.9
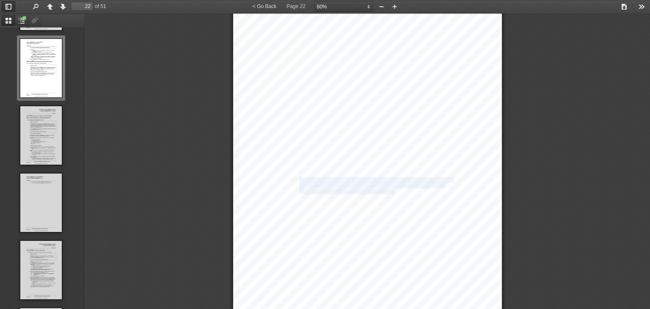
click at [296, 175] on div "Chapter 2 Commonwealth entities and the Commonwealth Part 2 - 2 Acco untable au…" at bounding box center [367, 148] width 269 height 380
click at [299, 178] on span "A contravention by an official of a Commonwealth entity of section" at bounding box center [366, 180] width 134 height 5
drag, startPoint x: 296, startPoint y: 176, endPoint x: 389, endPoint y: 188, distance: 94.2
click at [389, 188] on div "Chapter 2 Commonwealth entities and the Commonwealth Part 2 - 2 Acco untable au…" at bounding box center [367, 148] width 269 height 380
click at [390, 189] on span "agreement, instrument, resolution or other thing." at bounding box center [347, 191] width 96 height 5
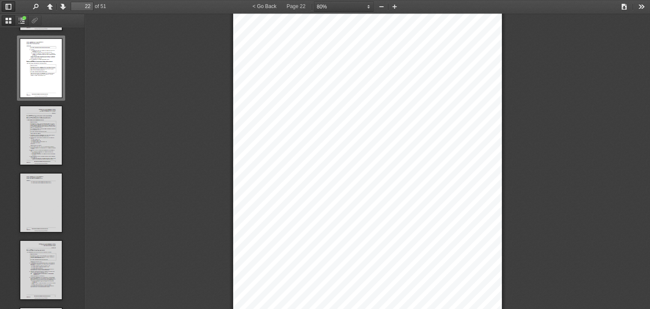
click at [392, 189] on span "agreement, instrument, resolution or other thing." at bounding box center [347, 191] width 96 height 5
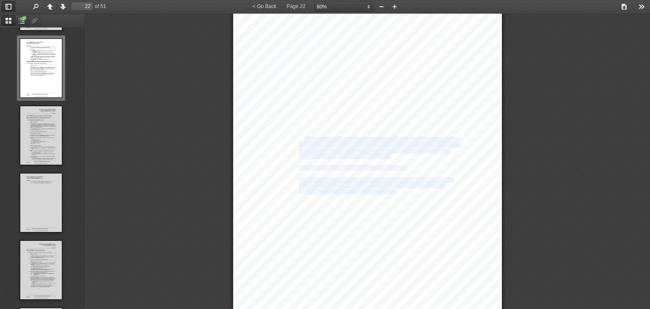
drag, startPoint x: 301, startPoint y: 135, endPoint x: 425, endPoint y: 148, distance: 125.0
click at [422, 150] on div "Chapter 2 Commonwealth entities and the Commonwealth Part 2 - 2 Acco untable au…" at bounding box center [367, 148] width 269 height 380
click at [427, 148] on span "29 of the Act or this Division, to disclose a material p" at bounding box center [380, 150] width 106 height 5
drag, startPoint x: 308, startPoint y: 141, endPoint x: 366, endPoint y: 147, distance: 58.2
click at [365, 144] on div "Chapter 2 Commonwealth entities and the Commonwealth Part 2 - 2 Acco untable au…" at bounding box center [367, 148] width 269 height 380
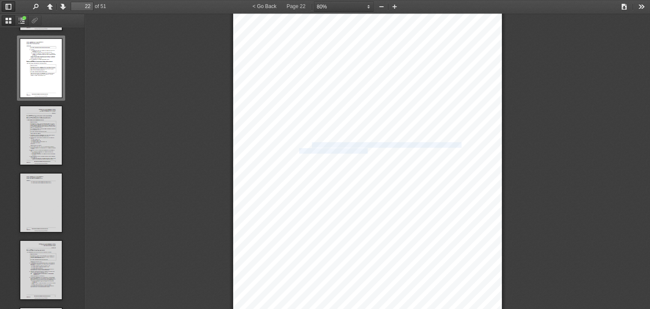
drag, startPoint x: 367, startPoint y: 143, endPoint x: 372, endPoint y: 142, distance: 5.1
click at [367, 143] on span "solely because an official of a Commonwealth entity contravened his or her duty," at bounding box center [379, 145] width 161 height 5
click at [431, 143] on span "solely because an official of a Commonwealth entity contravened his or her duty," at bounding box center [379, 145] width 161 height 5
click at [450, 143] on span "solely because an official of a Commonwealth entity contravened his or her duty," at bounding box center [379, 145] width 161 height 5
click at [316, 148] on span "under section" at bounding box center [312, 150] width 27 height 5
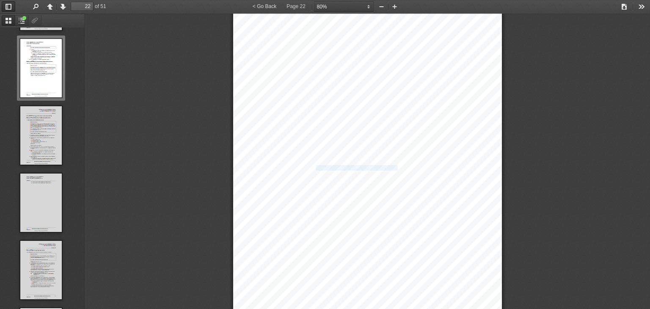
drag, startPoint x: 311, startPoint y: 165, endPoint x: 394, endPoint y: 163, distance: 82.9
click at [394, 163] on div "Chapter 2 Commonwealth entities and the Commonwealth Part 2 - 2 Acco untable au…" at bounding box center [367, 148] width 269 height 380
click at [394, 165] on span "102(2) of the Act." at bounding box center [387, 167] width 35 height 5
drag, startPoint x: 358, startPoint y: 181, endPoint x: 379, endPoint y: 181, distance: 21.1
click at [364, 183] on span "Act or of this Division does not affect the validity of any ac" at bounding box center [358, 185] width 118 height 5
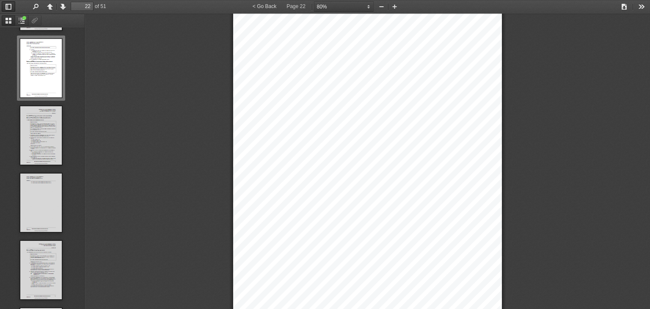
click at [417, 184] on span "t, transaction," at bounding box center [430, 185] width 27 height 5
drag, startPoint x: 355, startPoint y: 182, endPoint x: 384, endPoint y: 187, distance: 28.8
click at [384, 187] on div "Chapter 2 Commonwealth entities and the Commonwealth Part 2 - 2 Acco untable au…" at bounding box center [367, 148] width 269 height 380
click at [384, 189] on span "agreement, instrument, resolution or other thing." at bounding box center [347, 191] width 96 height 5
drag, startPoint x: 390, startPoint y: 188, endPoint x: 296, endPoint y: 175, distance: 95.1
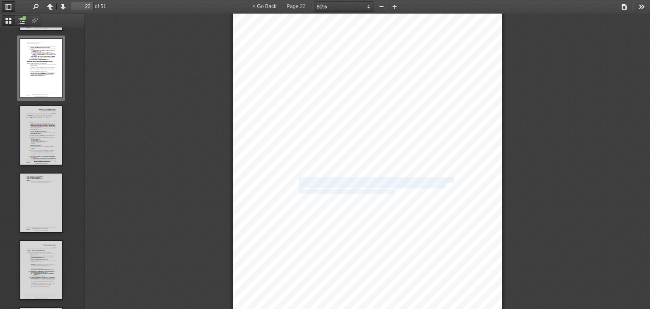
click at [296, 175] on div "Chapter 2 Commonwealth entities and the Commonwealth Part 2 - 2 Acco untable au…" at bounding box center [367, 148] width 269 height 380
click at [299, 178] on span "A contravention by an official of a Commonwealth entity of section" at bounding box center [366, 180] width 134 height 5
drag, startPoint x: 299, startPoint y: 180, endPoint x: 390, endPoint y: 189, distance: 91.8
click at [390, 189] on div "Chapter 2 Commonwealth entities and the Commonwealth Part 2 - 2 Acco untable au…" at bounding box center [367, 148] width 269 height 380
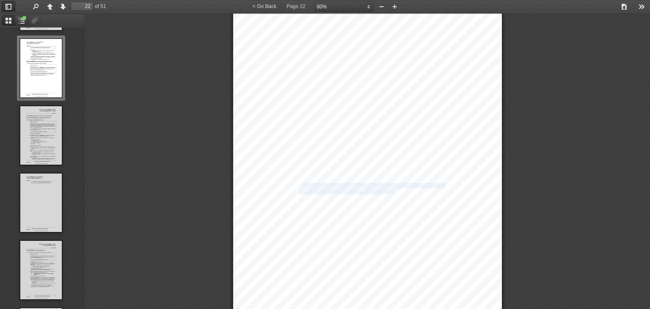
click at [390, 189] on span "agreement, instrument, resolution or other thing." at bounding box center [347, 191] width 96 height 5
drag, startPoint x: 392, startPoint y: 189, endPoint x: 304, endPoint y: 176, distance: 88.6
click at [304, 176] on div "Chapter 2 Commonwealth entities and the Commonwealth Part 2 - 2 Acco untable au…" at bounding box center [367, 148] width 269 height 380
click at [350, 183] on span "Act or of this Division does not affect the validity of any ac" at bounding box center [358, 185] width 118 height 5
drag, startPoint x: 433, startPoint y: 182, endPoint x: 360, endPoint y: 185, distance: 72.8
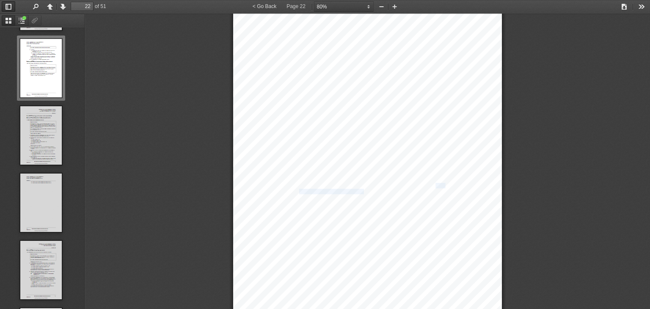
click at [360, 185] on div "Chapter 2 Commonwealth entities and the Commonwealth Part 2 - 2 Acco untable au…" at bounding box center [367, 148] width 269 height 380
drag, startPoint x: 388, startPoint y: 188, endPoint x: 311, endPoint y: 175, distance: 78.4
click at [311, 176] on div "Chapter 2 Commonwealth entities and the Commonwealth Part 2 - 2 Acco untable au…" at bounding box center [367, 148] width 269 height 380
click at [311, 178] on span "A contravention by an official of a Commonwealth entity of section" at bounding box center [366, 180] width 134 height 5
click at [439, 178] on span "29 of the" at bounding box center [444, 180] width 18 height 5
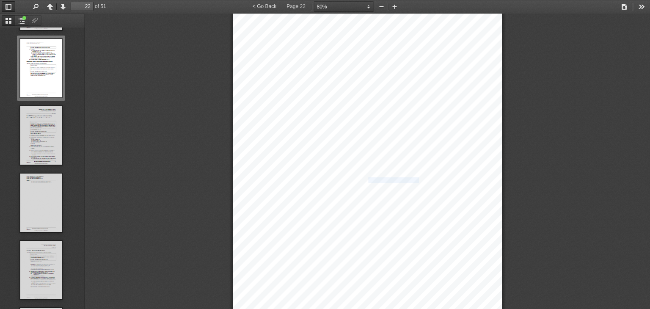
drag, startPoint x: 364, startPoint y: 175, endPoint x: 415, endPoint y: 175, distance: 51.2
click at [415, 178] on span "A contravention by an official of a Commonwealth entity of section" at bounding box center [366, 180] width 134 height 5
click at [435, 178] on span "29 of the" at bounding box center [444, 180] width 18 height 5
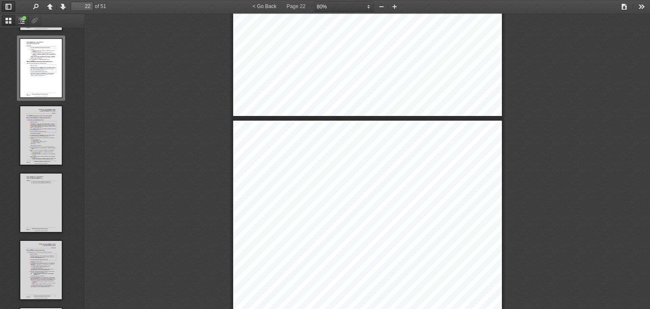
type input "21"
select select "custom"
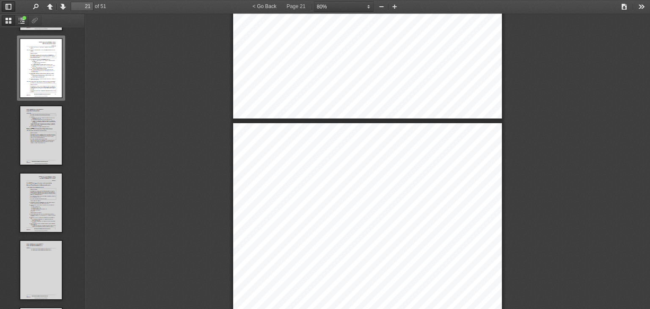
scroll to position [7286, 0]
type input "20"
select select "custom"
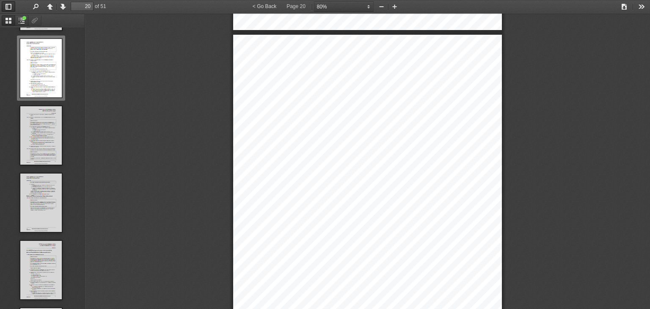
scroll to position [7147, 0]
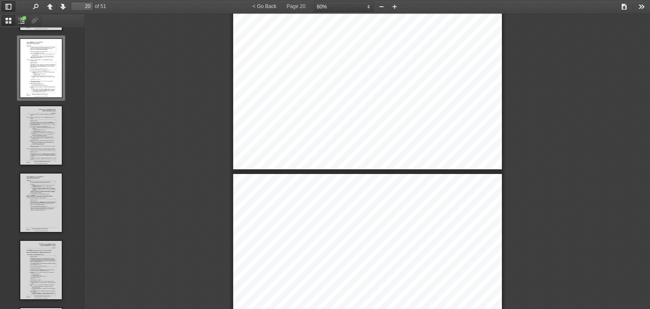
type input "19"
select select "custom"
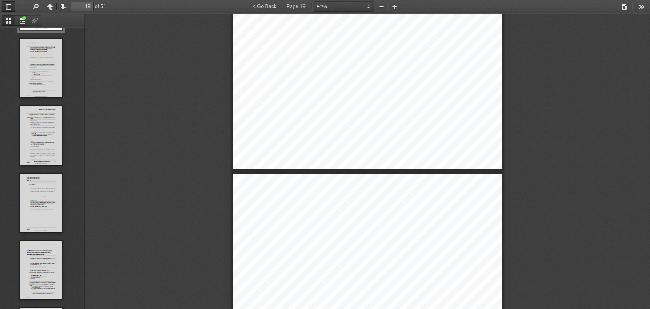
scroll to position [1206, 0]
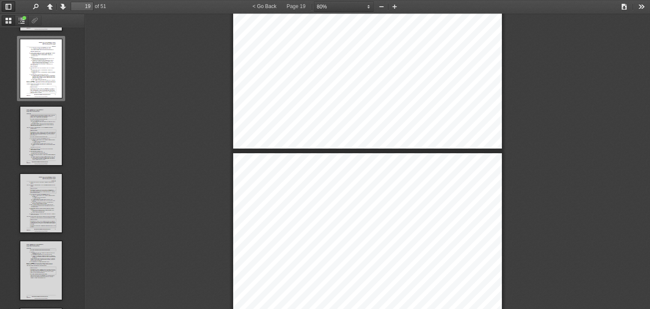
type input "18"
select select "custom"
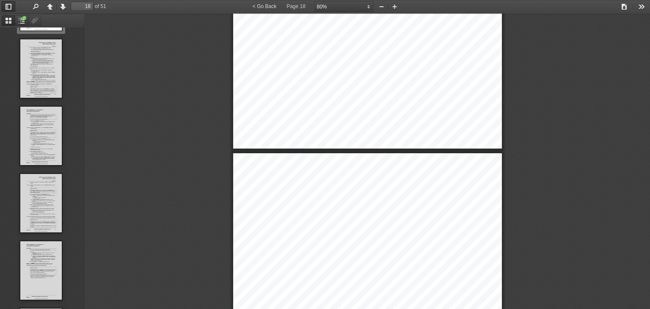
scroll to position [1139, 0]
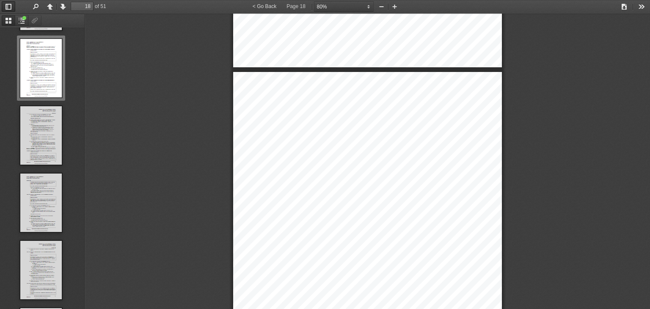
type input "17"
select select "custom"
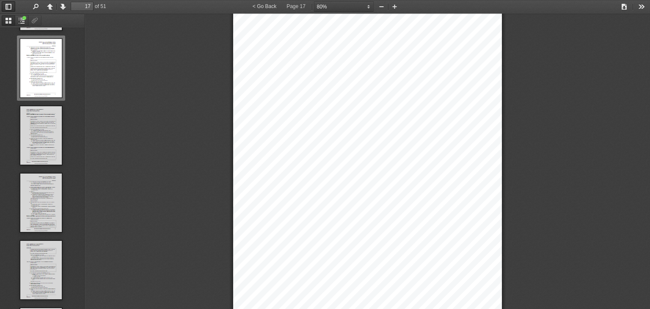
scroll to position [5999, 0]
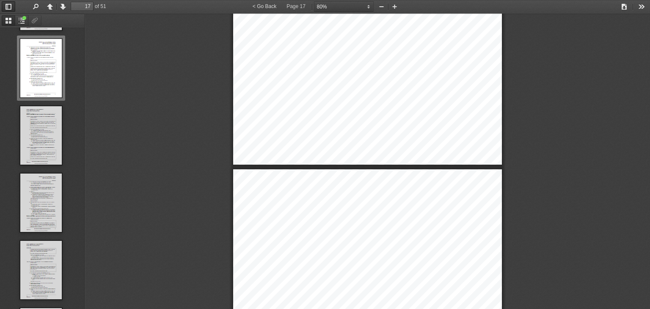
type input "16"
select select "custom"
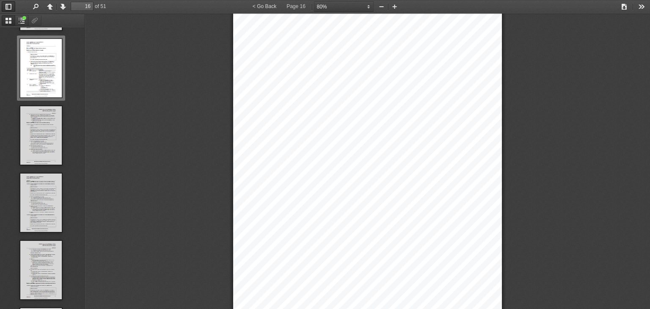
type input "15"
select select "custom"
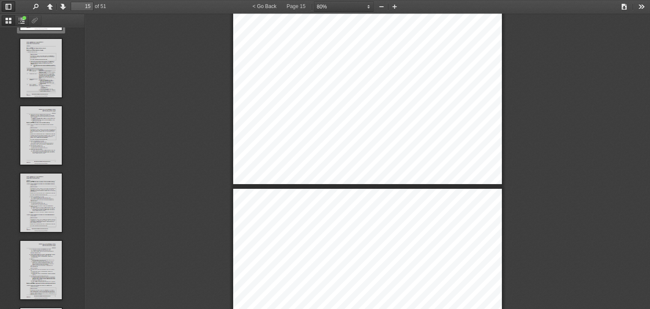
scroll to position [937, 0]
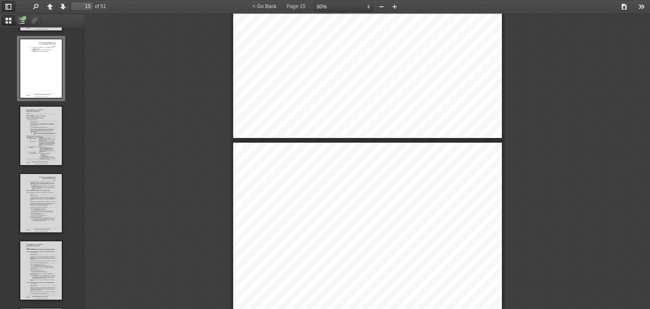
type input "14"
select select "custom"
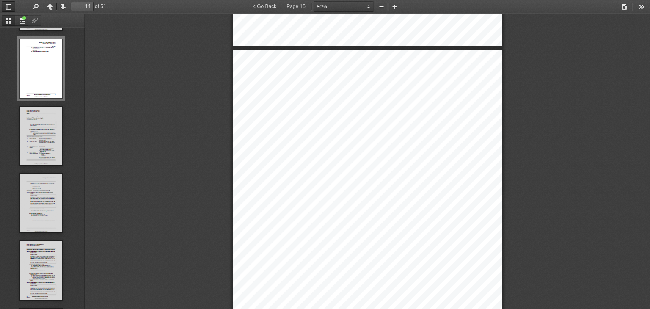
scroll to position [870, 0]
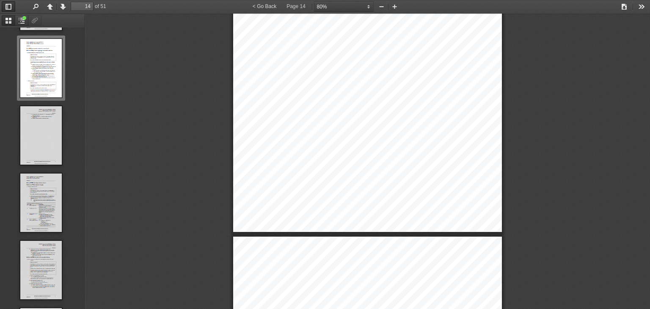
type input "15"
select select "custom"
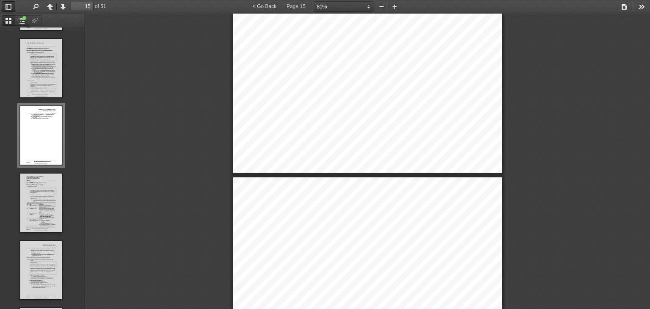
type input "16"
select select "custom"
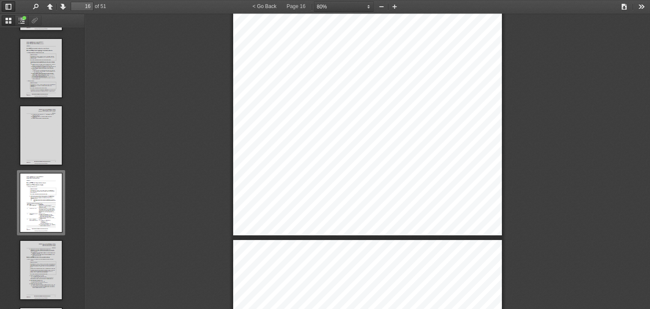
type input "17"
select select "custom"
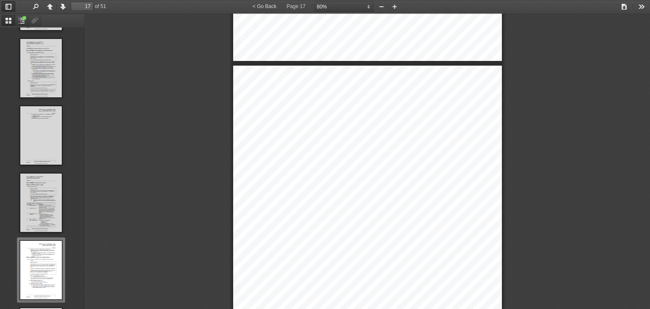
scroll to position [1072, 0]
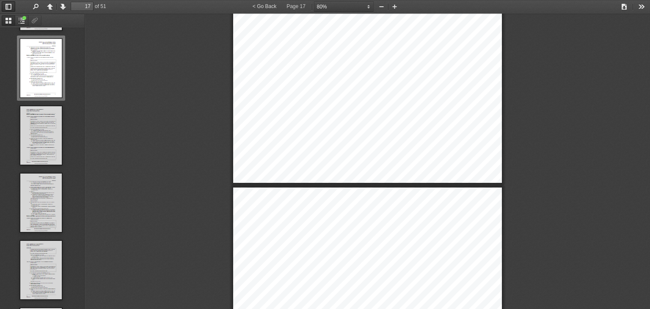
type input "18"
select select "custom"
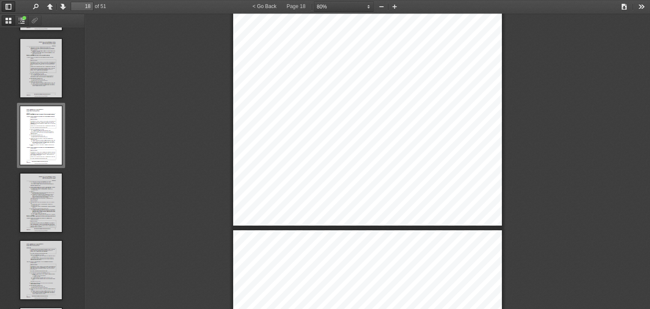
type input "19"
select select "custom"
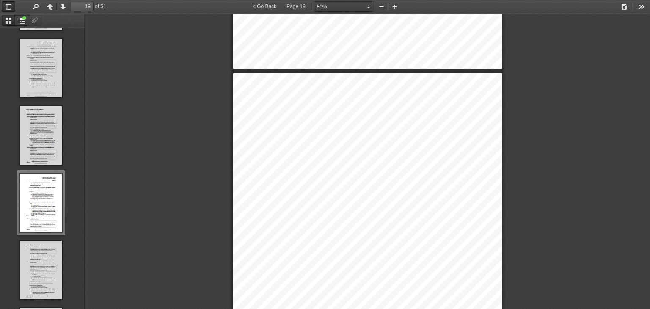
scroll to position [7244, 0]
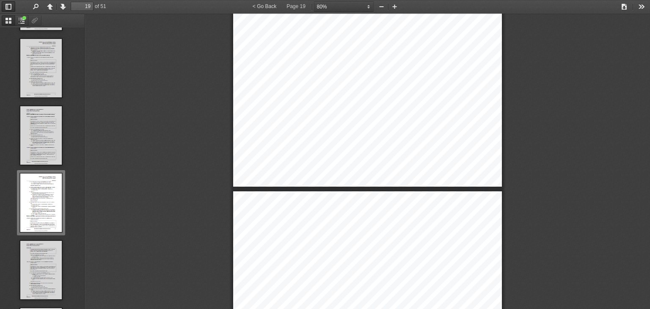
type input "20"
select select "custom"
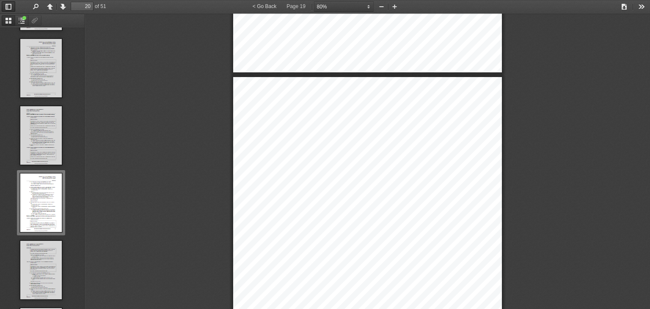
scroll to position [1274, 0]
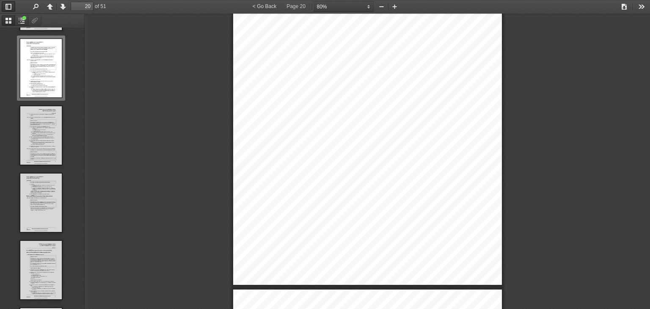
type input "21"
select select "custom"
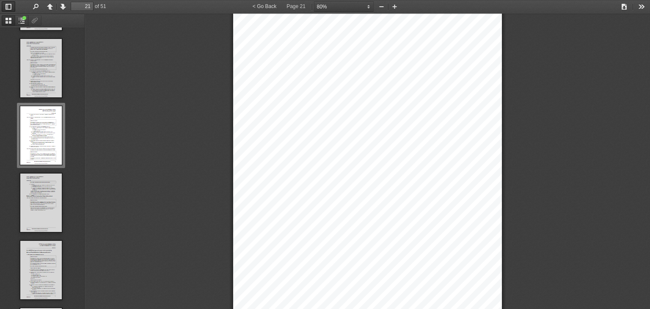
type input "22"
select select "custom"
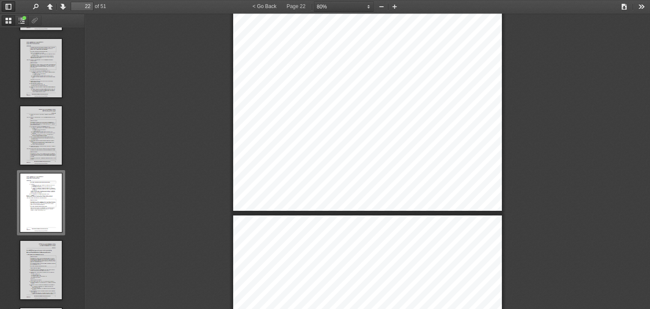
scroll to position [8470, 0]
type input "23"
select select "custom"
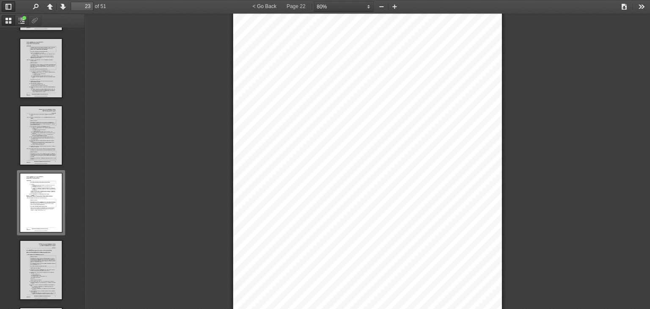
scroll to position [1475, 0]
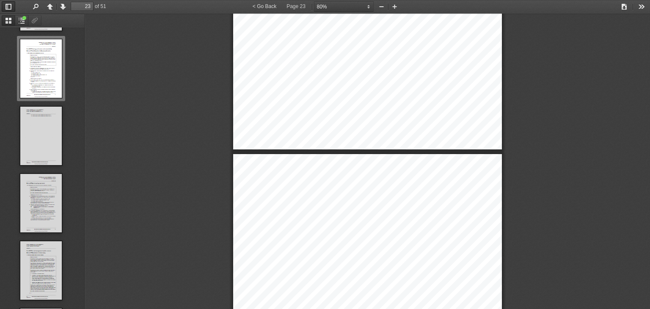
type input "22"
select select "custom"
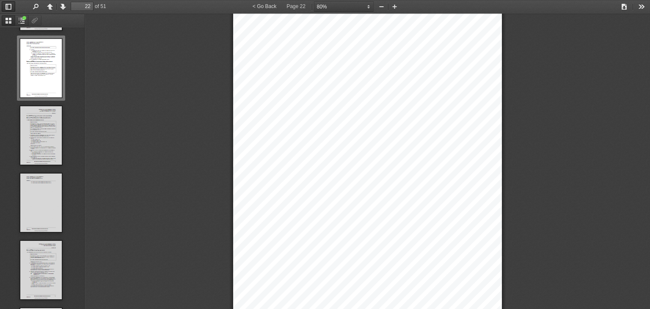
scroll to position [8090, 0]
click at [273, 154] on span "16D" at bounding box center [277, 156] width 9 height 5
copy span "16D"
click at [377, 156] on div "Chapter 2 Commonwealth entities and the Commonwealth Part 2 - 2 Acco untable au…" at bounding box center [367, 190] width 269 height 380
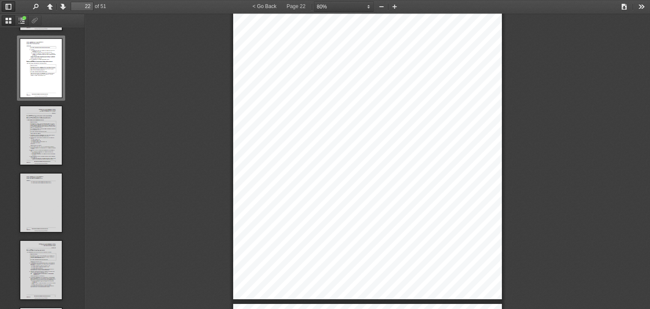
scroll to position [8174, 0]
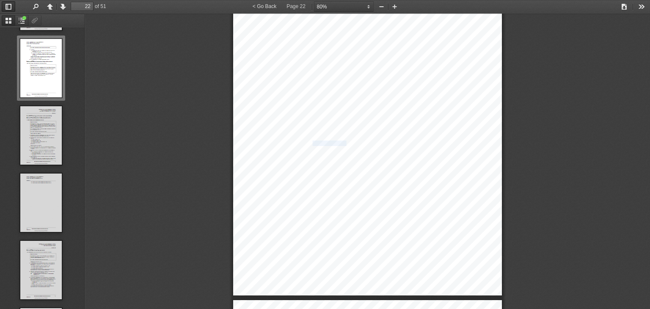
drag, startPoint x: 343, startPoint y: 139, endPoint x: 309, endPoint y: 141, distance: 34.3
click at [309, 141] on span "Act or of this Division does not affect the validity of any ac" at bounding box center [358, 143] width 118 height 5
drag, startPoint x: 345, startPoint y: 141, endPoint x: 386, endPoint y: 145, distance: 40.7
click at [386, 145] on div "Chapter 2 Commonwealth entities and the Commonwealth Part 2 - 2 Acco untable au…" at bounding box center [367, 105] width 269 height 380
click at [399, 145] on div "Chapter 2 Commonwealth entities and the Commonwealth Part 2 - 2 Acco untable au…" at bounding box center [367, 105] width 269 height 380
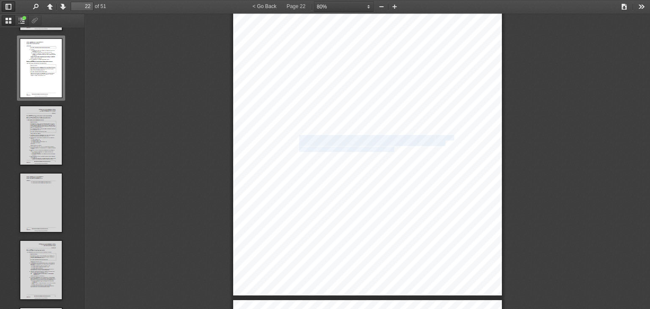
drag, startPoint x: 391, startPoint y: 145, endPoint x: 296, endPoint y: 134, distance: 95.4
click at [296, 134] on div "Chapter 2 Commonwealth entities and the Commonwealth Part 2 - 2 Acco untable au…" at bounding box center [367, 105] width 269 height 380
click at [299, 135] on span "A contravention by an official of a Commonwealth entity of section" at bounding box center [366, 137] width 134 height 5
drag, startPoint x: 296, startPoint y: 135, endPoint x: 399, endPoint y: 148, distance: 104.0
click at [399, 148] on div "Chapter 2 Commonwealth entities and the Commonwealth Part 2 - 2 Acco untable au…" at bounding box center [367, 105] width 269 height 380
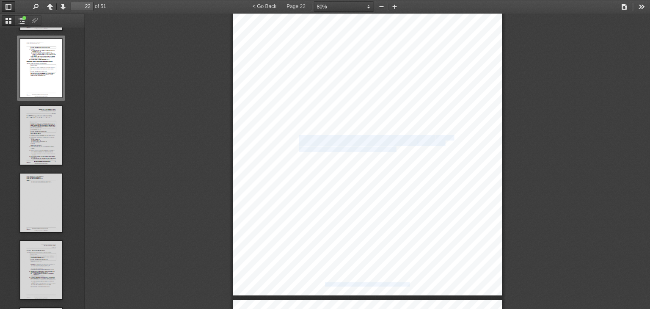
click at [399, 148] on div "Chapter 2 Commonwealth entities and the Commonwealth Part 2 - 2 Acco untable au…" at bounding box center [367, 105] width 269 height 380
drag, startPoint x: 393, startPoint y: 145, endPoint x: 310, endPoint y: 136, distance: 83.4
click at [310, 136] on div "Chapter 2 Commonwealth entities and the Commonwealth Part 2 - 2 Acco untable au…" at bounding box center [367, 105] width 269 height 380
drag, startPoint x: 296, startPoint y: 133, endPoint x: 391, endPoint y: 145, distance: 95.9
click at [391, 145] on div "Chapter 2 Commonwealth entities and the Commonwealth Part 2 - 2 Acco untable au…" at bounding box center [367, 105] width 269 height 380
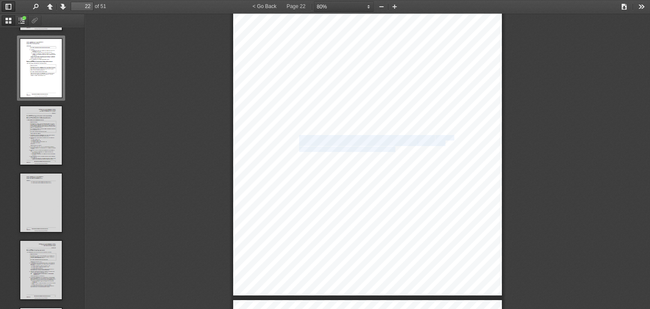
click at [391, 147] on span "agreement, instrument, resolution or other thing." at bounding box center [347, 149] width 96 height 5
drag, startPoint x: 392, startPoint y: 145, endPoint x: 296, endPoint y: 133, distance: 95.9
click at [296, 133] on div "Chapter 2 Commonwealth entities and the Commonwealth Part 2 - 2 Acco untable au…" at bounding box center [367, 105] width 269 height 380
click at [299, 135] on span "A contravention by an official of a Commonwealth entity of section" at bounding box center [366, 137] width 134 height 5
drag, startPoint x: 296, startPoint y: 136, endPoint x: 391, endPoint y: 145, distance: 95.2
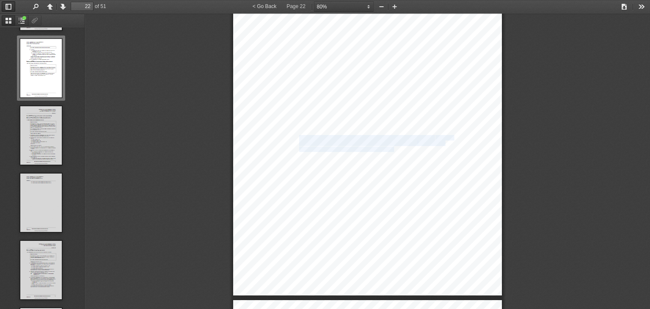
click at [391, 145] on div "Chapter 2 Commonwealth entities and the Commonwealth Part 2 - 2 Acco untable au…" at bounding box center [367, 105] width 269 height 380
click at [368, 141] on span "Act or of this Division does not affect the validity of any ac" at bounding box center [358, 143] width 118 height 5
